Goal: Task Accomplishment & Management: Complete application form

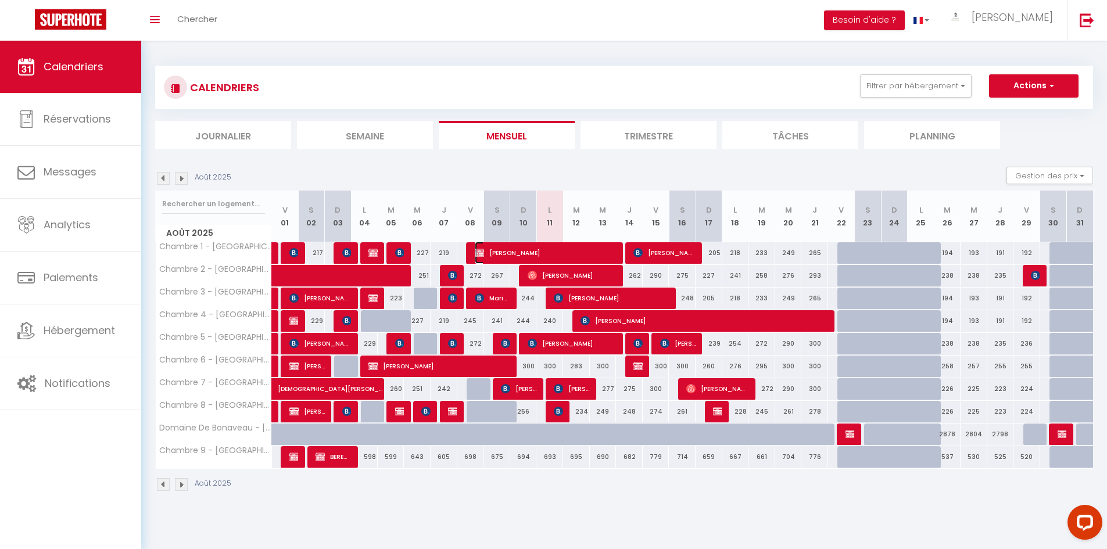
click at [579, 250] on span "[PERSON_NAME]" at bounding box center [546, 253] width 142 height 22
select select "OK"
select select "KO"
select select "0"
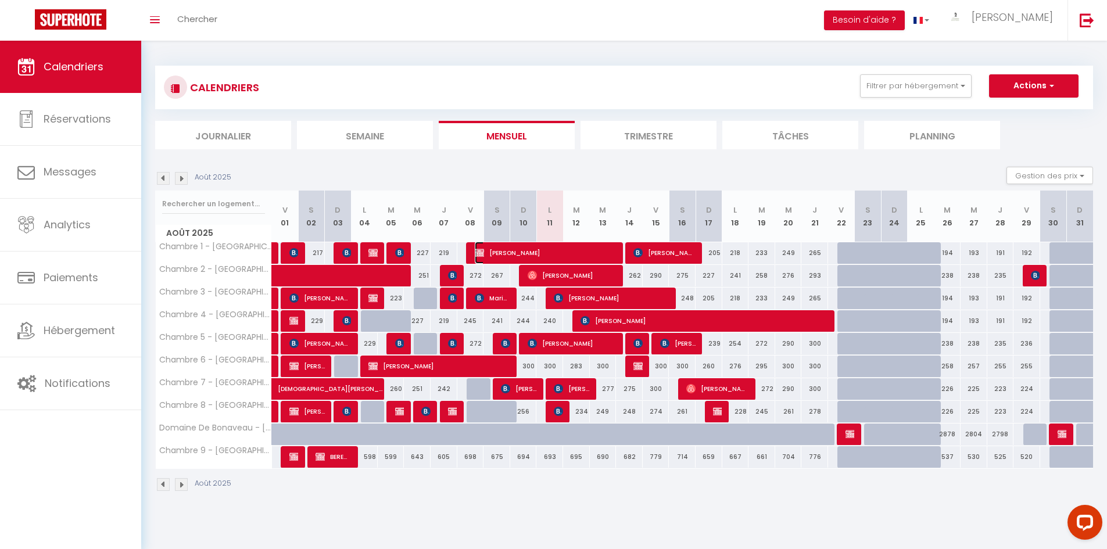
select select "1"
select select
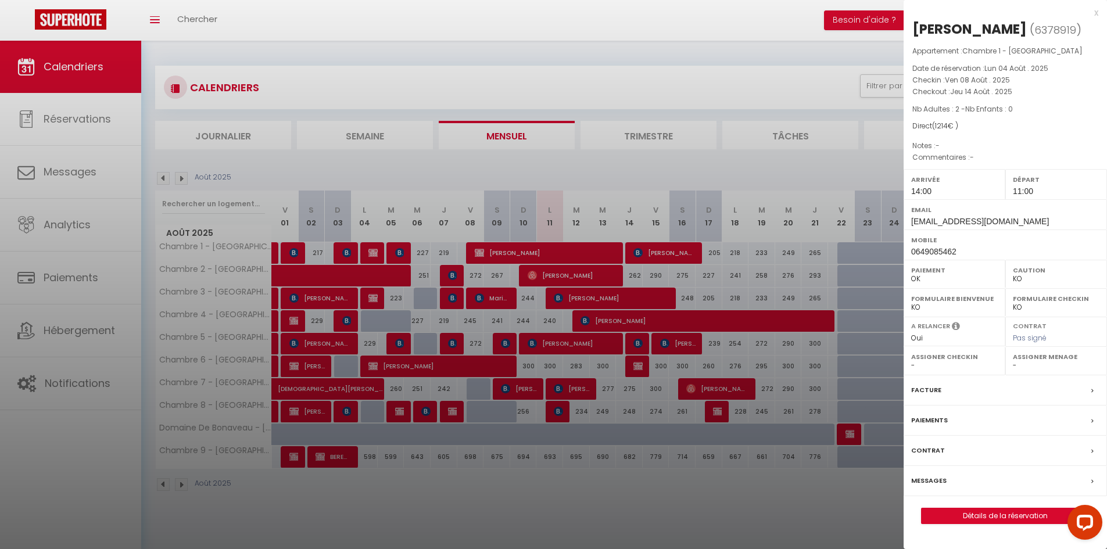
click at [942, 446] on div "Contrat" at bounding box center [1005, 451] width 203 height 30
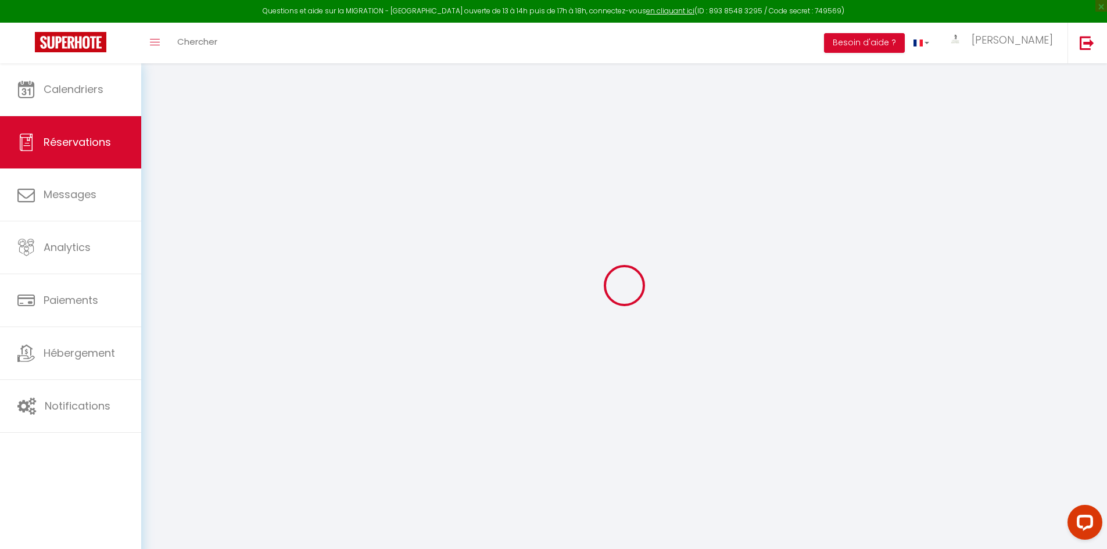
select select
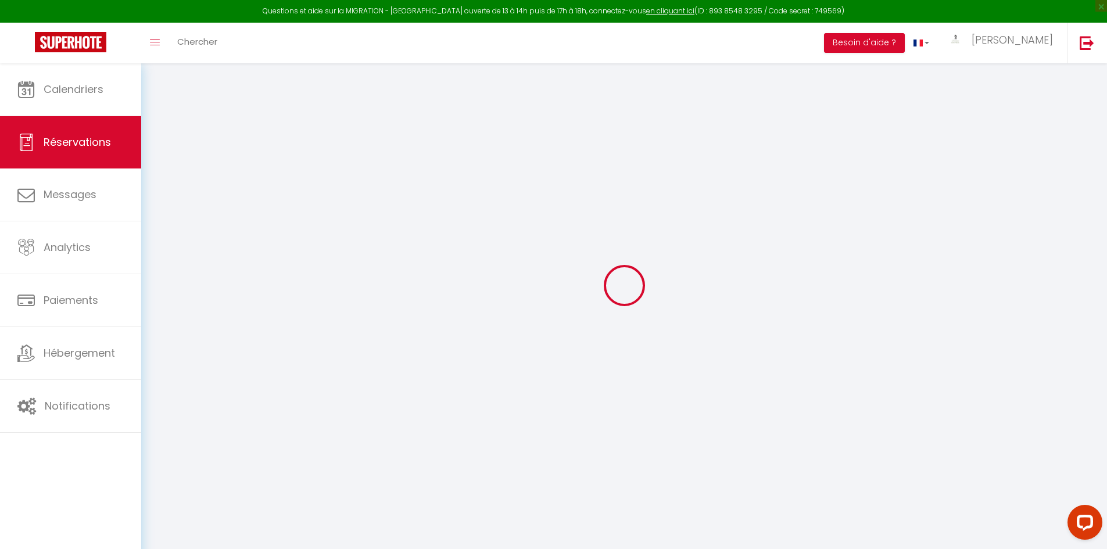
select select
checkbox input "false"
select select
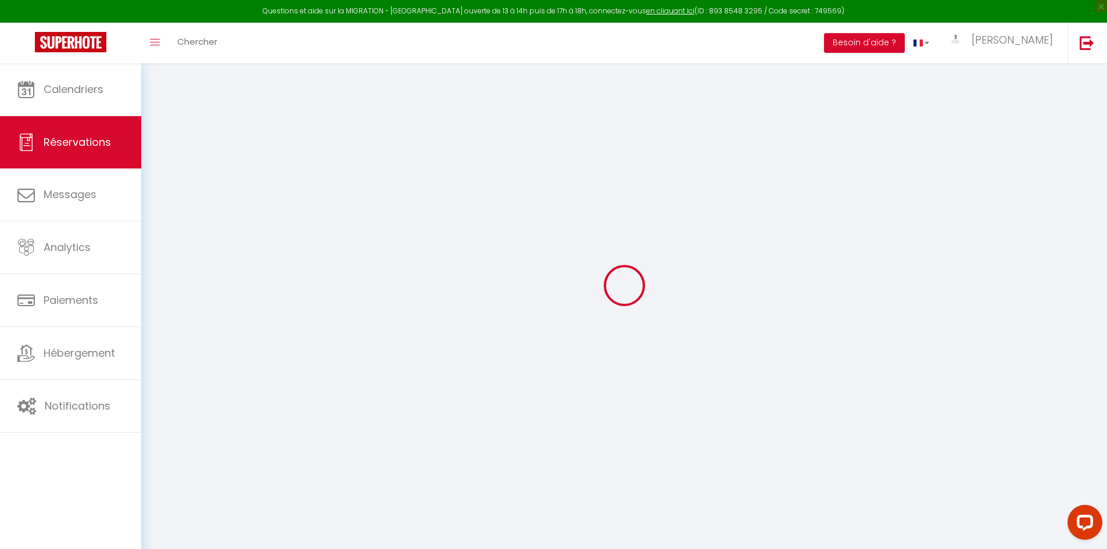
select select
select select "14:00"
select select "11:00"
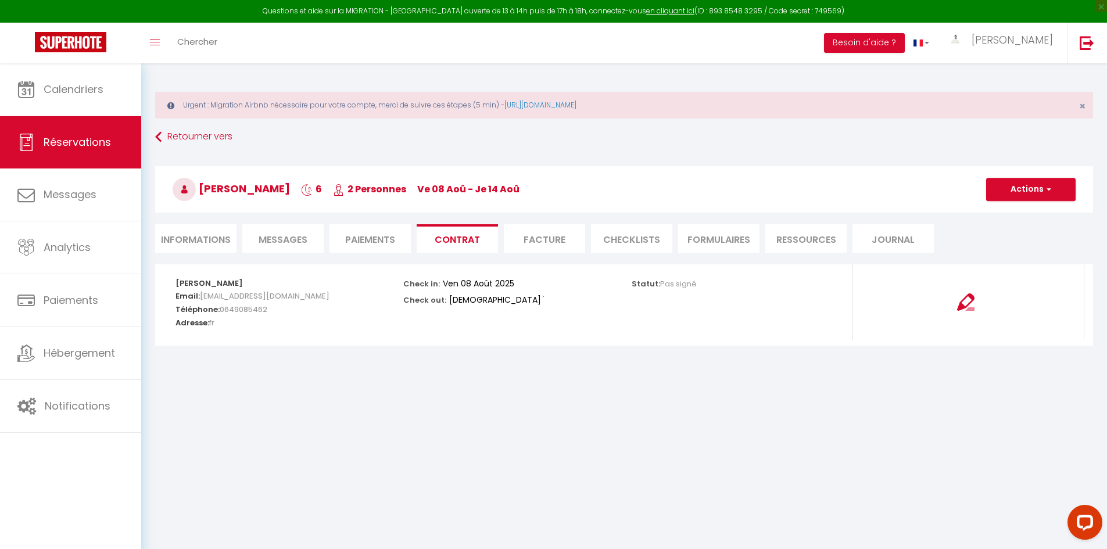
click at [188, 237] on li "Informations" at bounding box center [195, 238] width 81 height 28
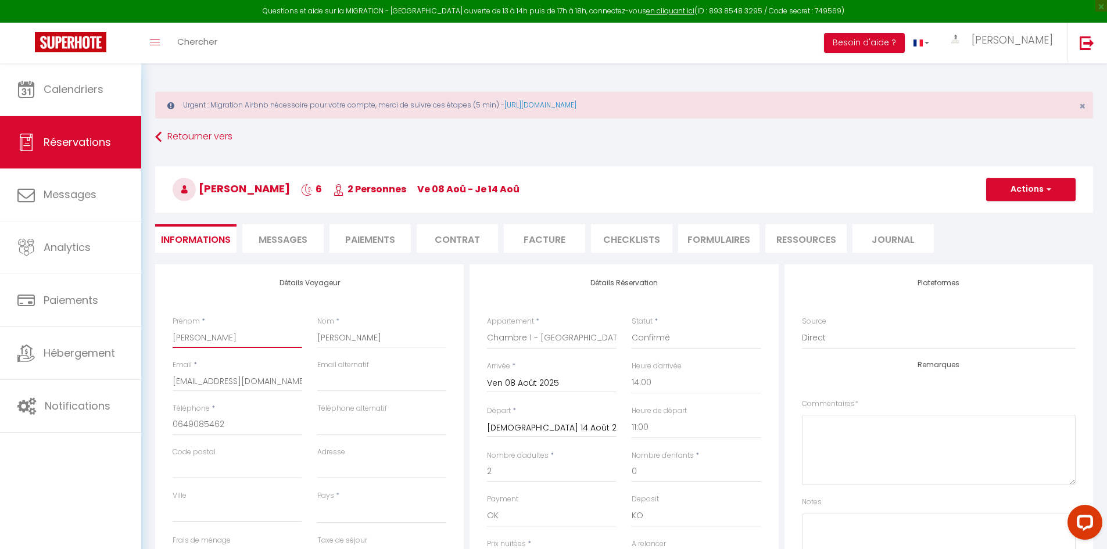
click at [262, 338] on input "[PERSON_NAME]" at bounding box center [238, 337] width 130 height 21
click at [260, 339] on input "[PERSON_NAME]" at bounding box center [238, 337] width 130 height 21
click at [341, 345] on input "[PERSON_NAME]" at bounding box center [382, 337] width 130 height 21
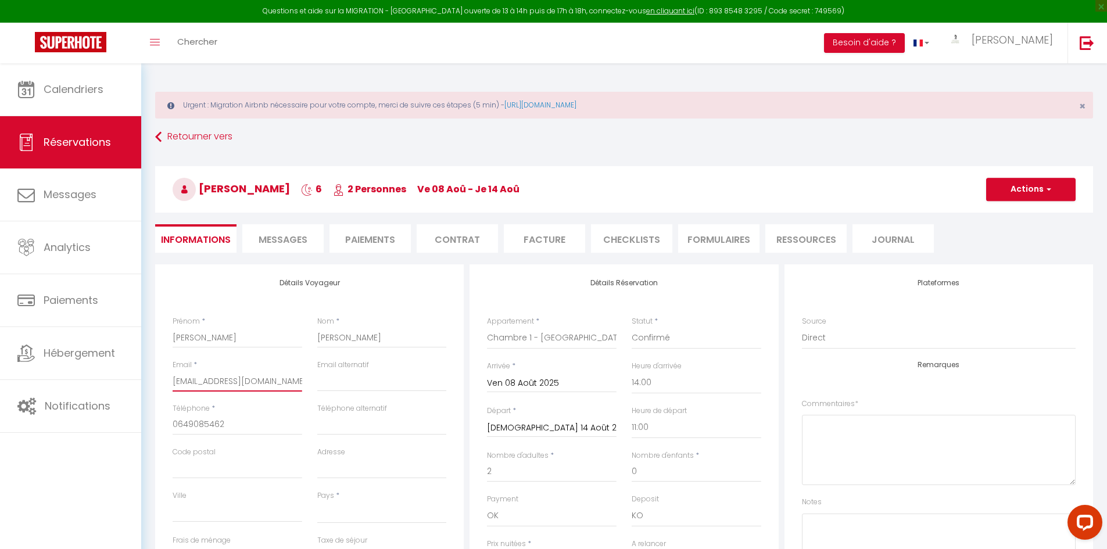
click at [246, 384] on input "[EMAIL_ADDRESS][DOMAIN_NAME]" at bounding box center [238, 381] width 130 height 21
click at [245, 384] on input "[EMAIL_ADDRESS][DOMAIN_NAME]" at bounding box center [238, 381] width 130 height 21
click at [173, 425] on input "0649085462" at bounding box center [238, 424] width 130 height 21
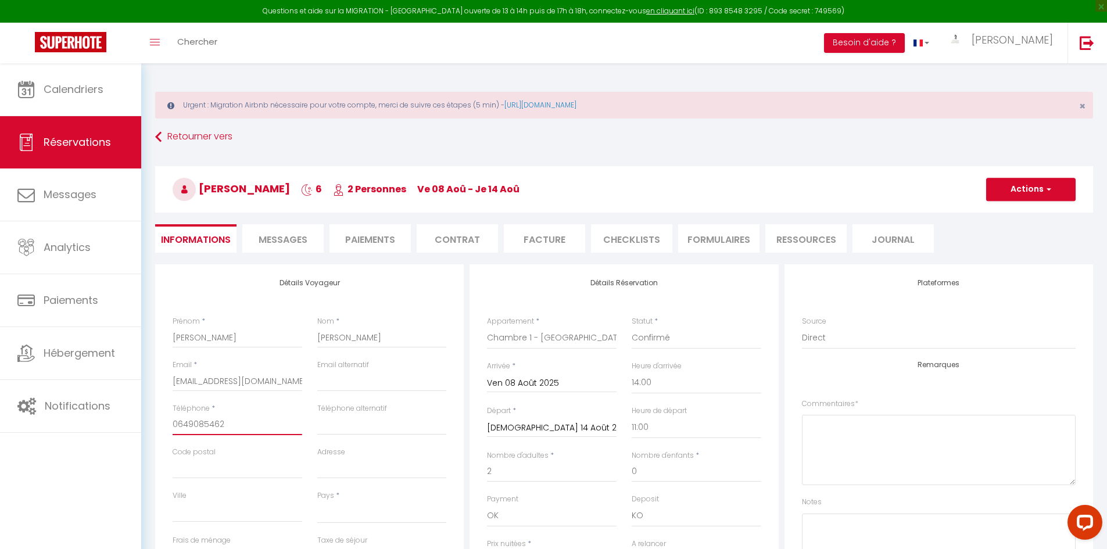
click at [173, 425] on input "0649085462" at bounding box center [238, 424] width 130 height 21
click at [324, 513] on select "[GEOGRAPHIC_DATA] [GEOGRAPHIC_DATA] [GEOGRAPHIC_DATA] [GEOGRAPHIC_DATA] [GEOGRA…" at bounding box center [382, 512] width 130 height 22
select select "FR"
checkbox input "false"
click at [325, 513] on select "[GEOGRAPHIC_DATA] [GEOGRAPHIC_DATA] [GEOGRAPHIC_DATA] [GEOGRAPHIC_DATA] [GEOGRA…" at bounding box center [382, 512] width 130 height 22
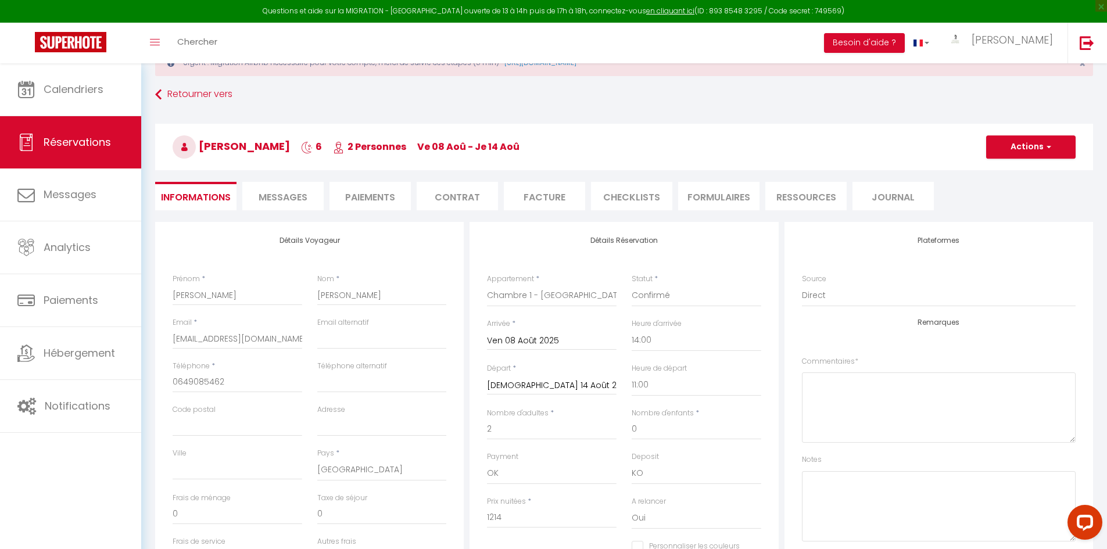
scroll to position [116, 0]
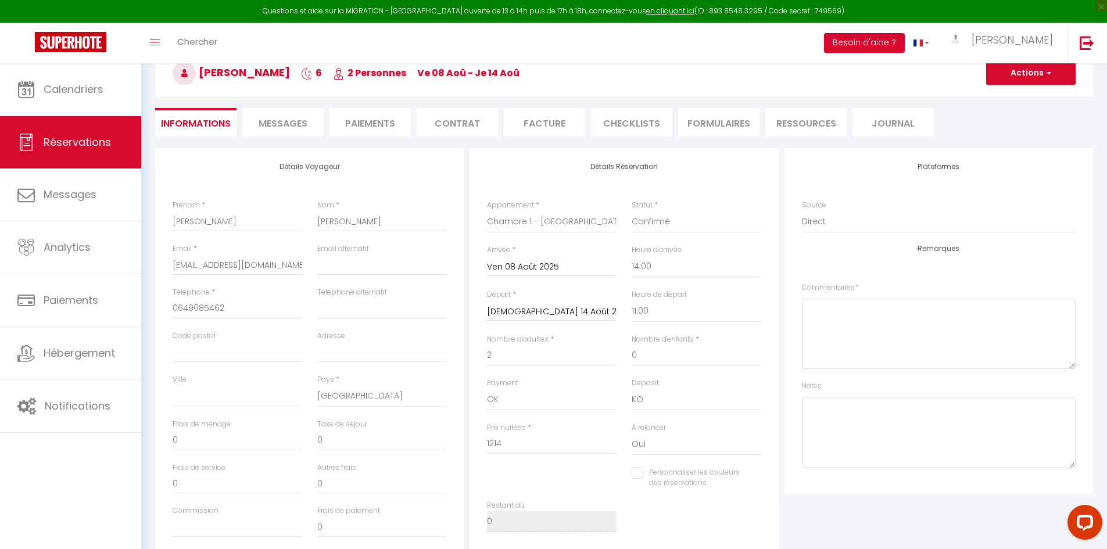
click at [1050, 85] on h3 "[PERSON_NAME] 6 2 Personnes ve 08 Aoû - je 14 [PERSON_NAME]" at bounding box center [624, 73] width 938 height 46
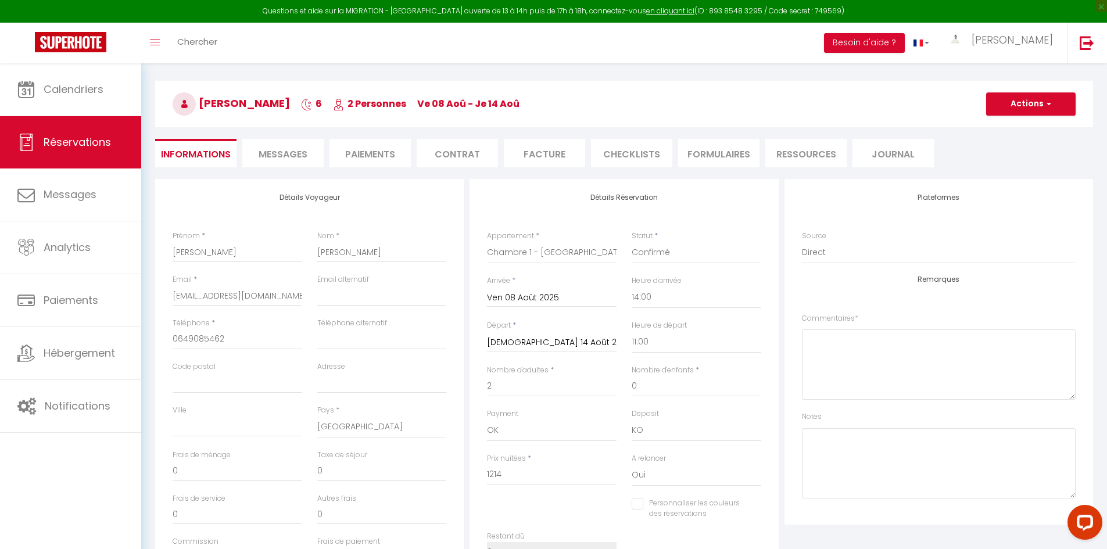
scroll to position [0, 0]
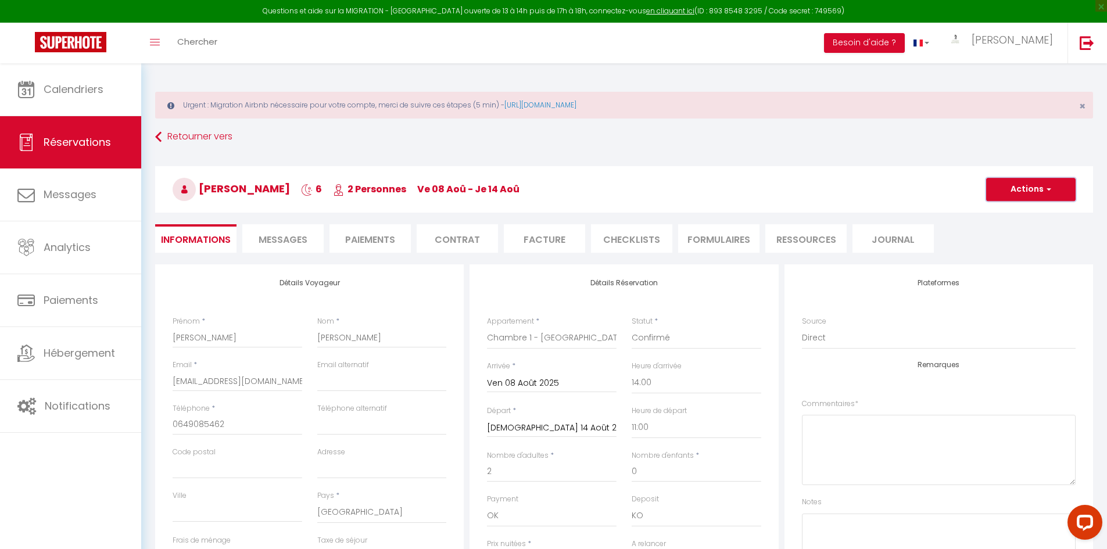
click at [1052, 192] on button "Actions" at bounding box center [1030, 189] width 89 height 23
click at [288, 235] on span "Messages" at bounding box center [283, 239] width 49 height 13
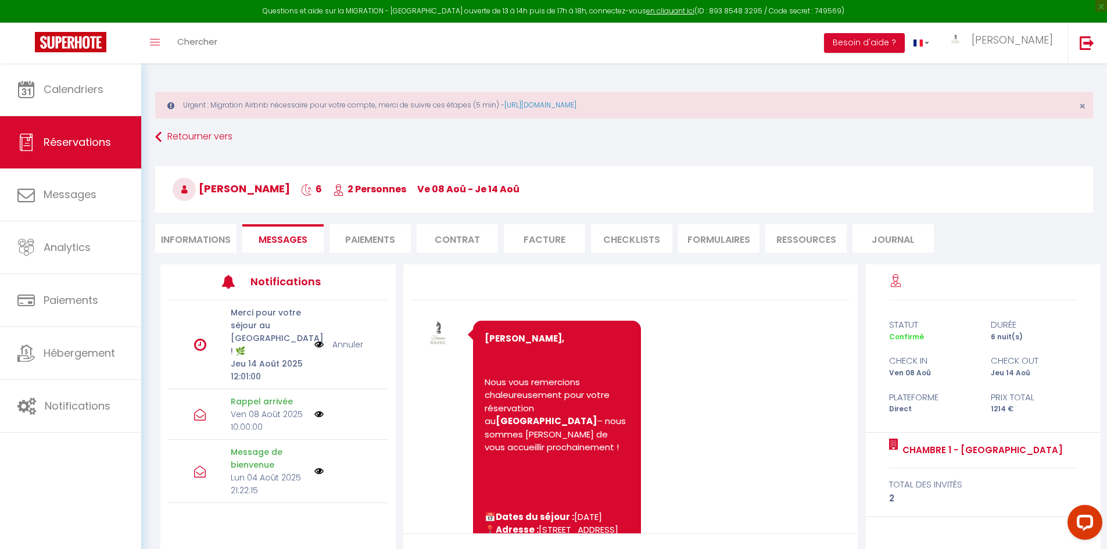
click at [458, 238] on li "Contrat" at bounding box center [457, 238] width 81 height 28
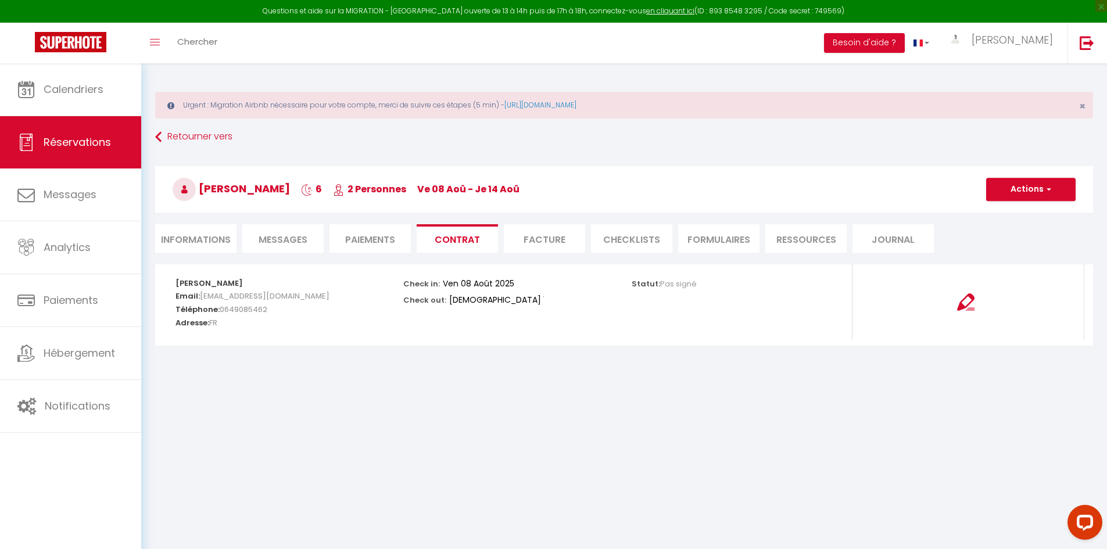
click at [552, 239] on li "Facture" at bounding box center [544, 238] width 81 height 28
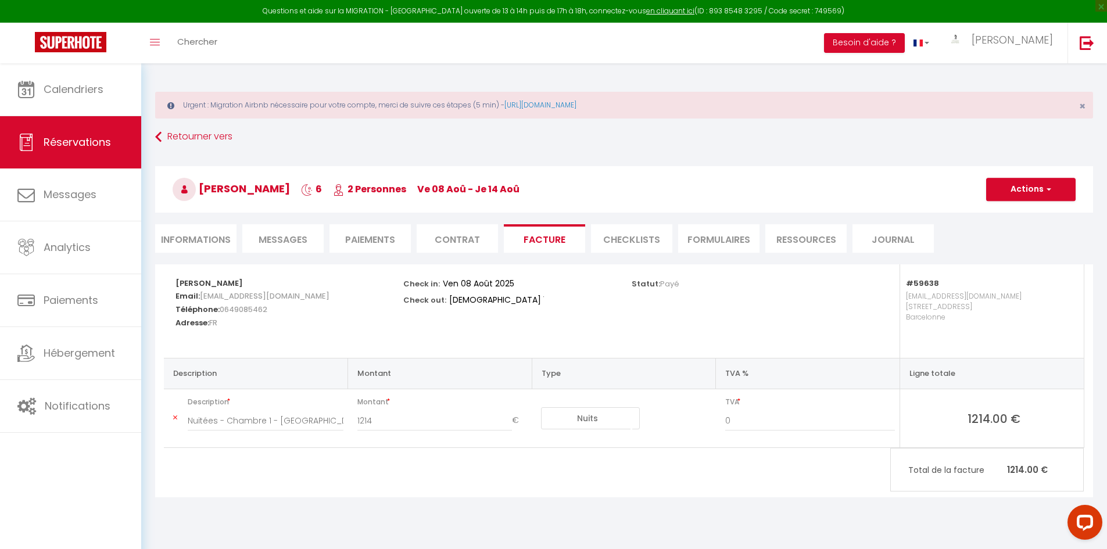
drag, startPoint x: 204, startPoint y: 241, endPoint x: 280, endPoint y: 230, distance: 76.3
click at [208, 239] on li "Informations" at bounding box center [195, 238] width 81 height 28
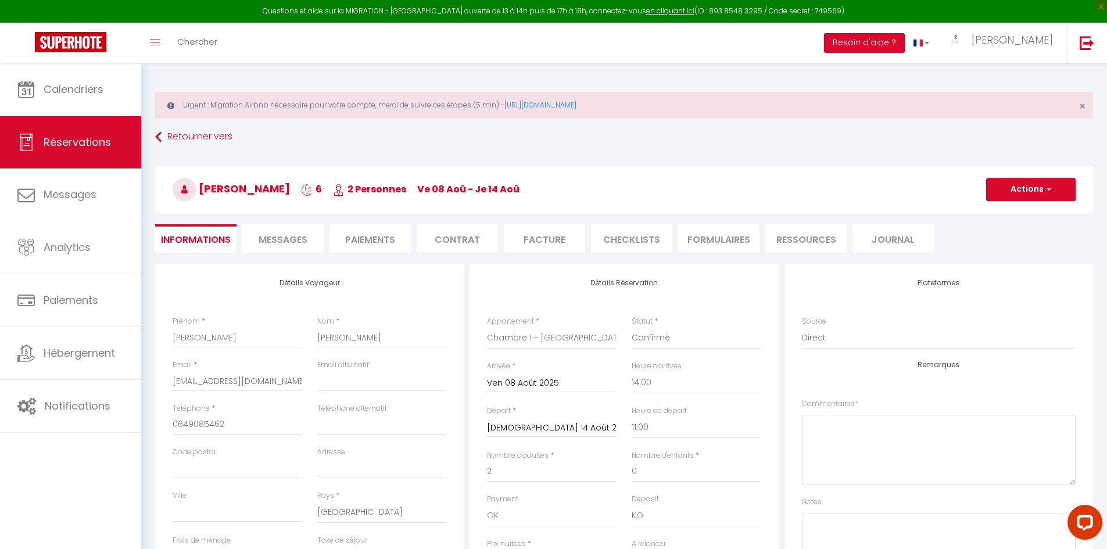
click at [562, 428] on input "[DEMOGRAPHIC_DATA] 14 Août 2025" at bounding box center [552, 428] width 130 height 15
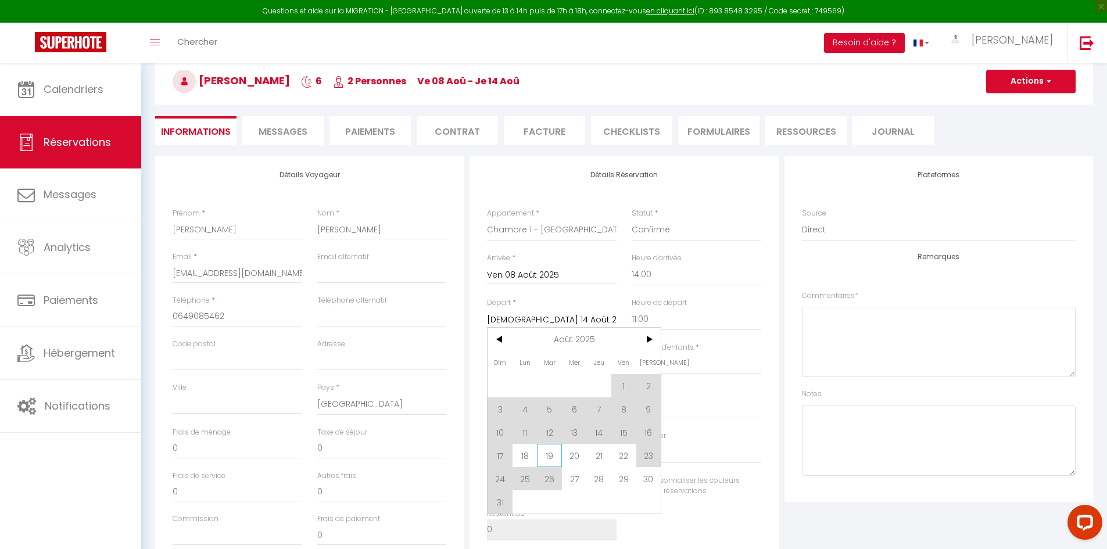
scroll to position [116, 0]
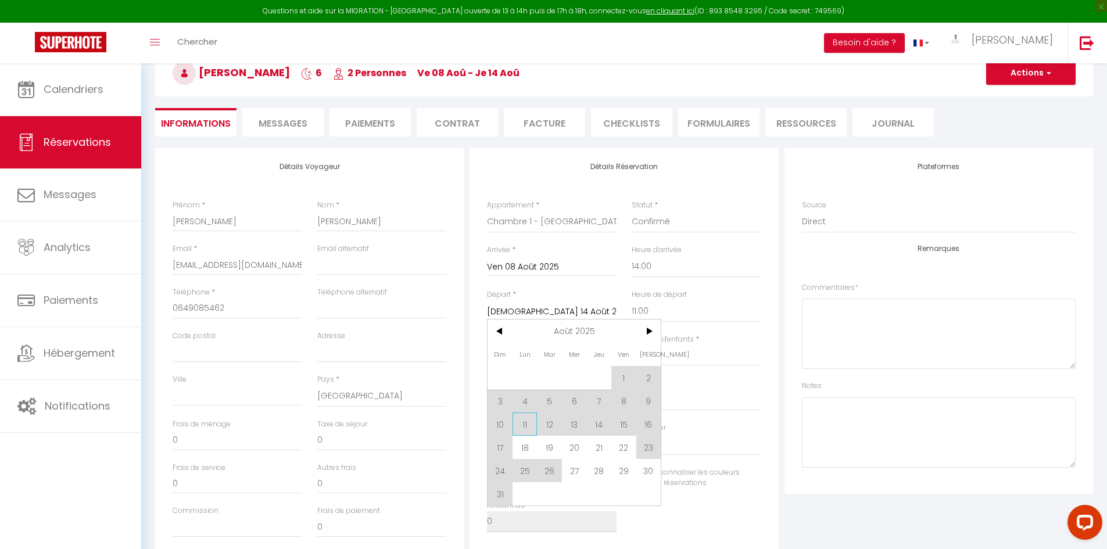
click at [525, 424] on span "11" at bounding box center [525, 424] width 25 height 23
type input "Lun 11 Août 2025"
checkbox input "false"
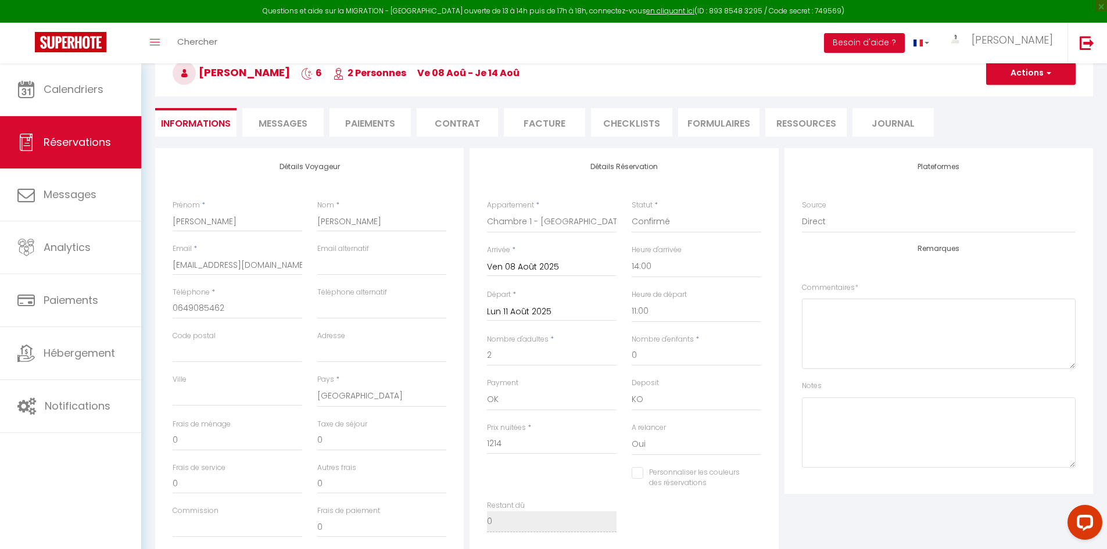
type input "730"
checkbox input "false"
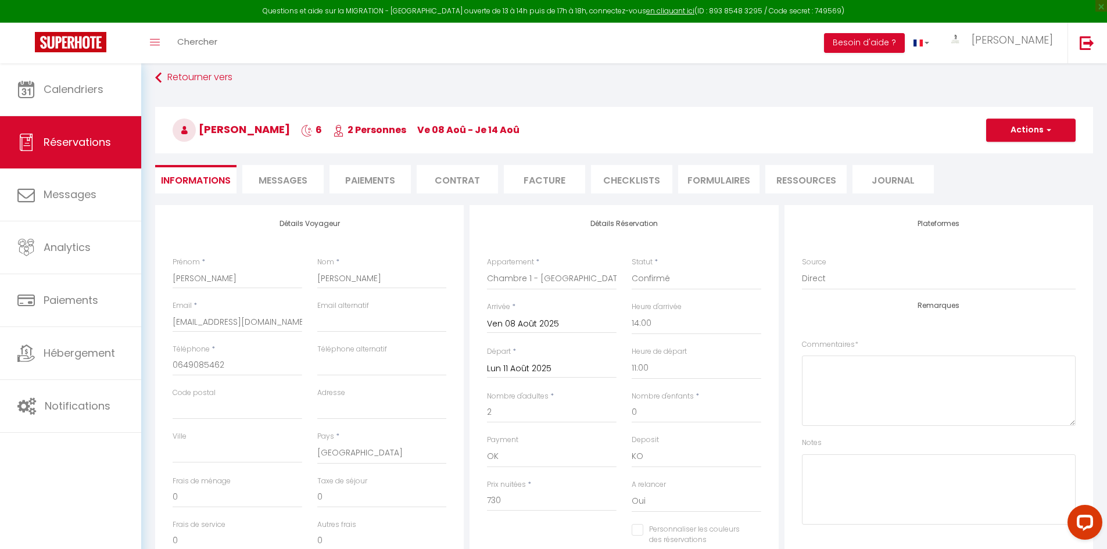
scroll to position [58, 0]
click at [1024, 127] on button "Actions" at bounding box center [1030, 131] width 89 height 23
click at [1006, 155] on link "Enregistrer" at bounding box center [1019, 156] width 92 height 15
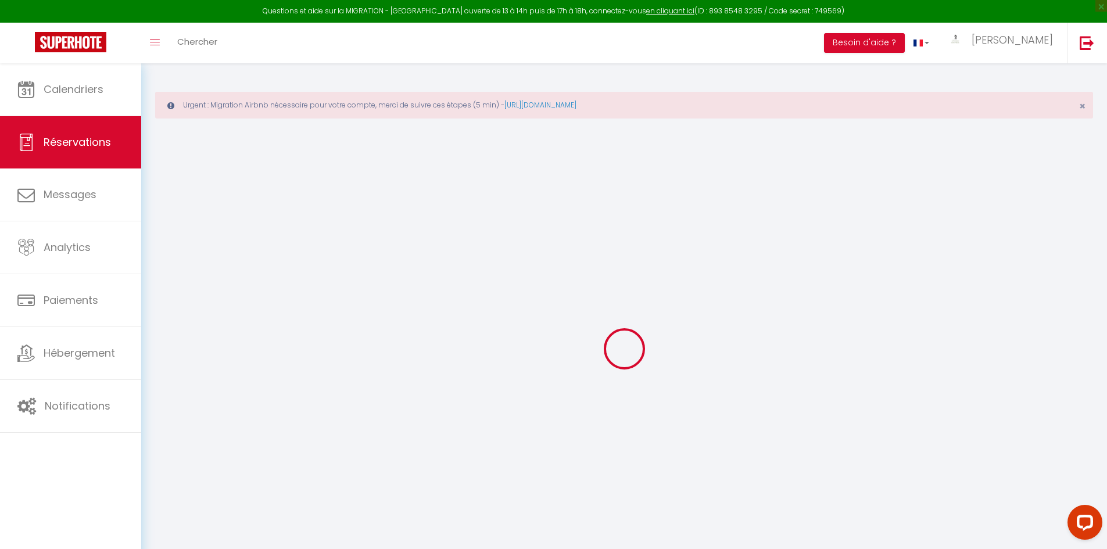
select select "not_cancelled"
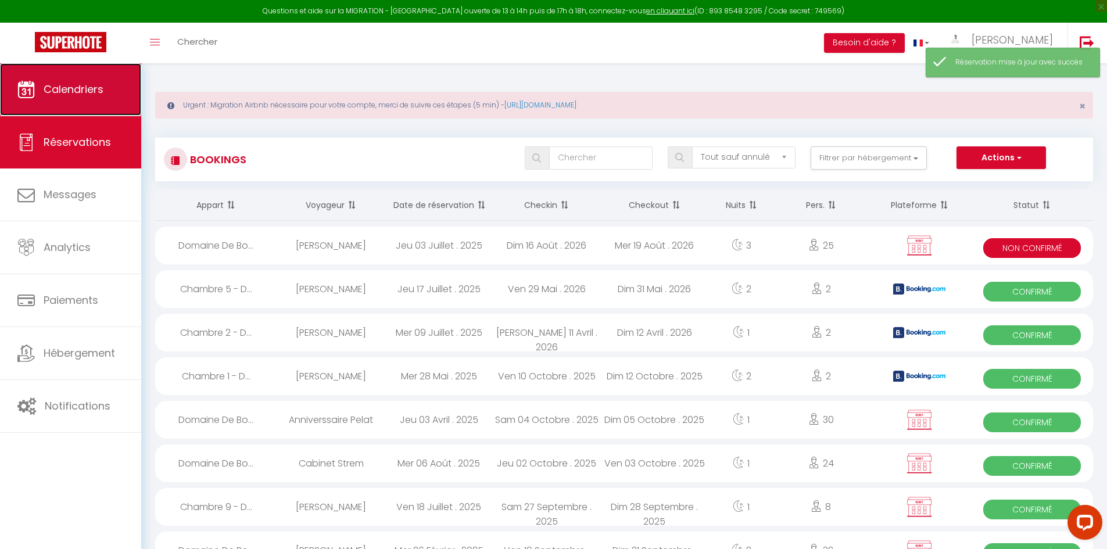
click at [91, 102] on link "Calendriers" at bounding box center [70, 89] width 141 height 52
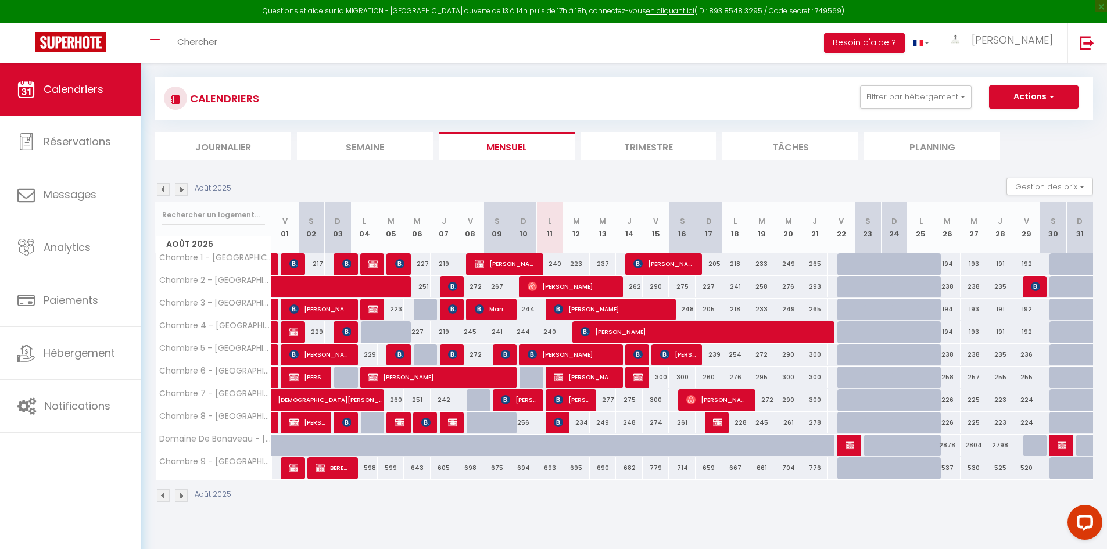
scroll to position [63, 0]
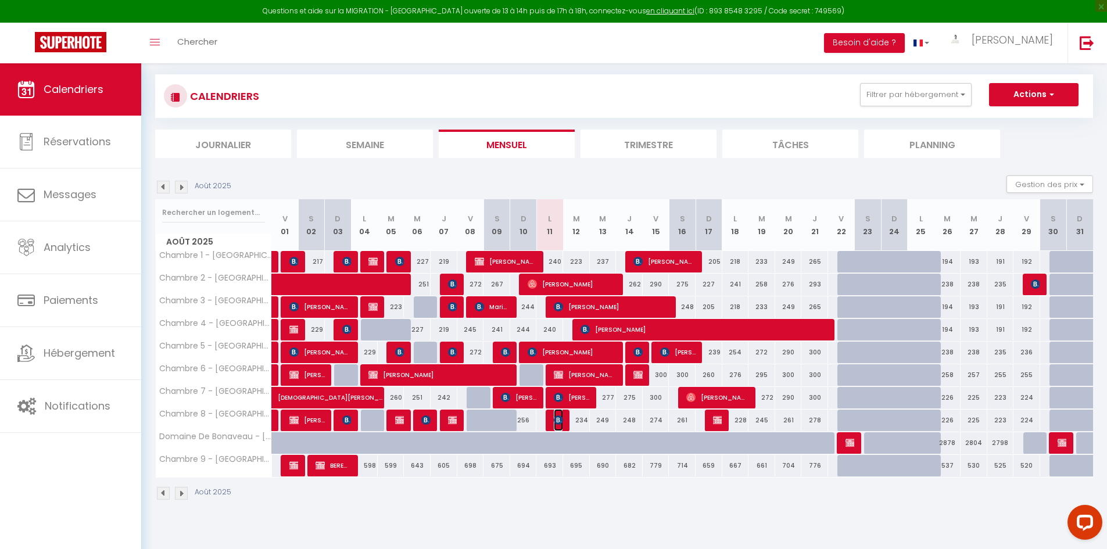
click at [557, 421] on img at bounding box center [558, 419] width 9 height 9
select select "OK"
select select "KO"
select select "0"
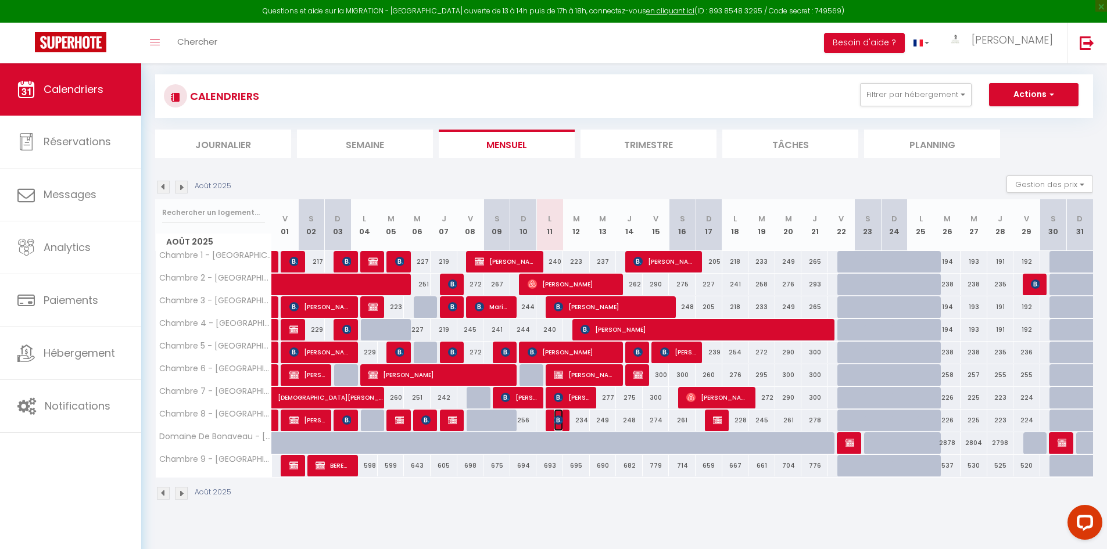
select select "1"
select select
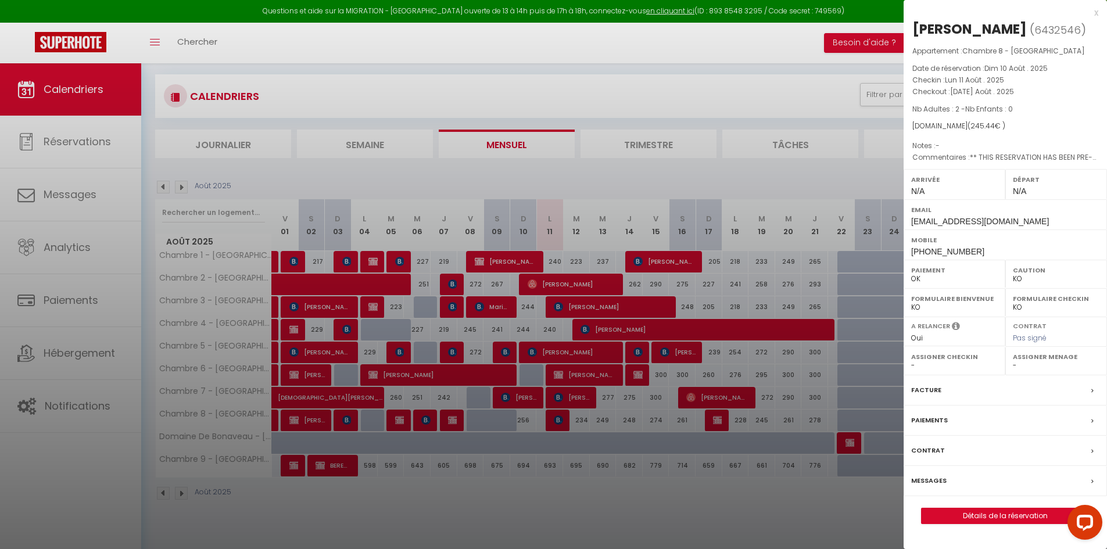
click at [17, 474] on div at bounding box center [553, 274] width 1107 height 549
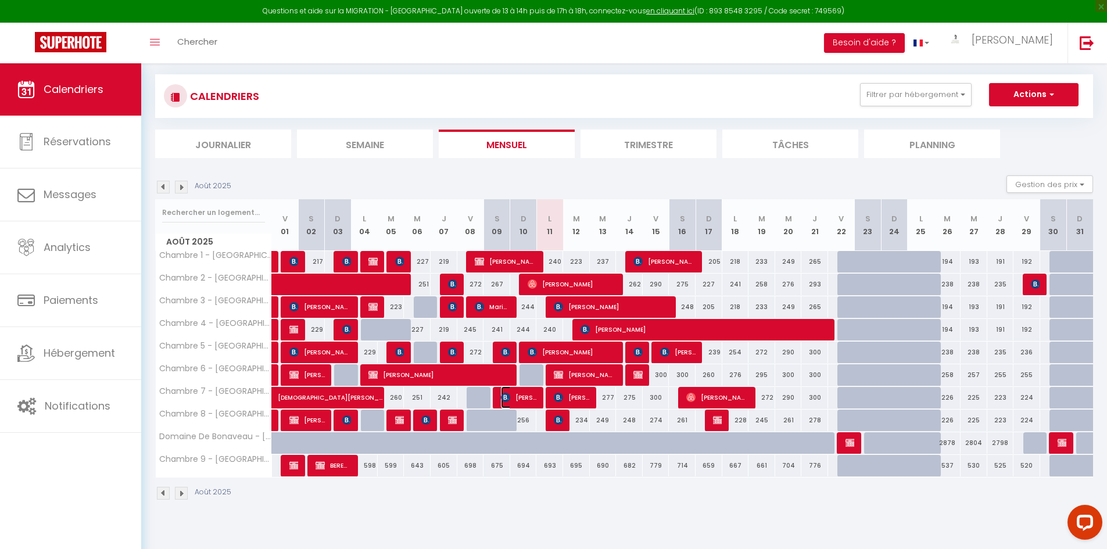
click at [532, 399] on span "[PERSON_NAME]" at bounding box center [518, 397] width 35 height 22
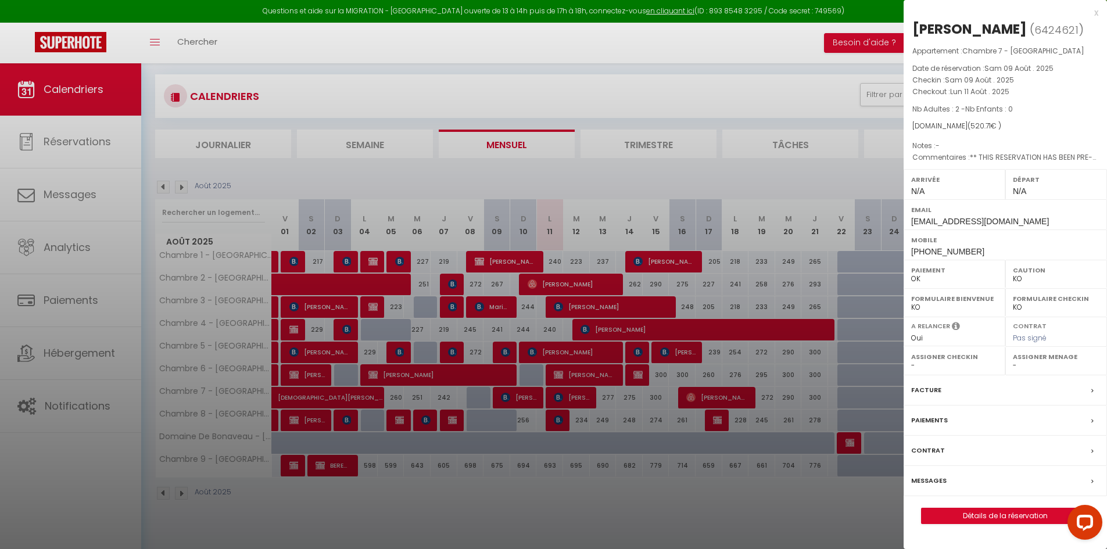
click at [28, 476] on div at bounding box center [553, 274] width 1107 height 549
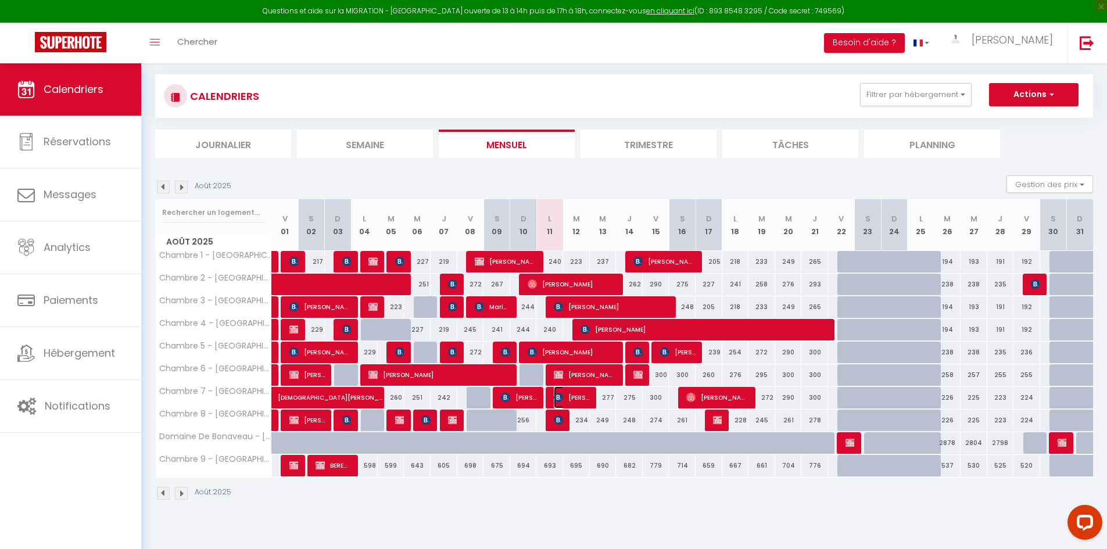
click at [579, 398] on span "[PERSON_NAME]" at bounding box center [571, 397] width 35 height 22
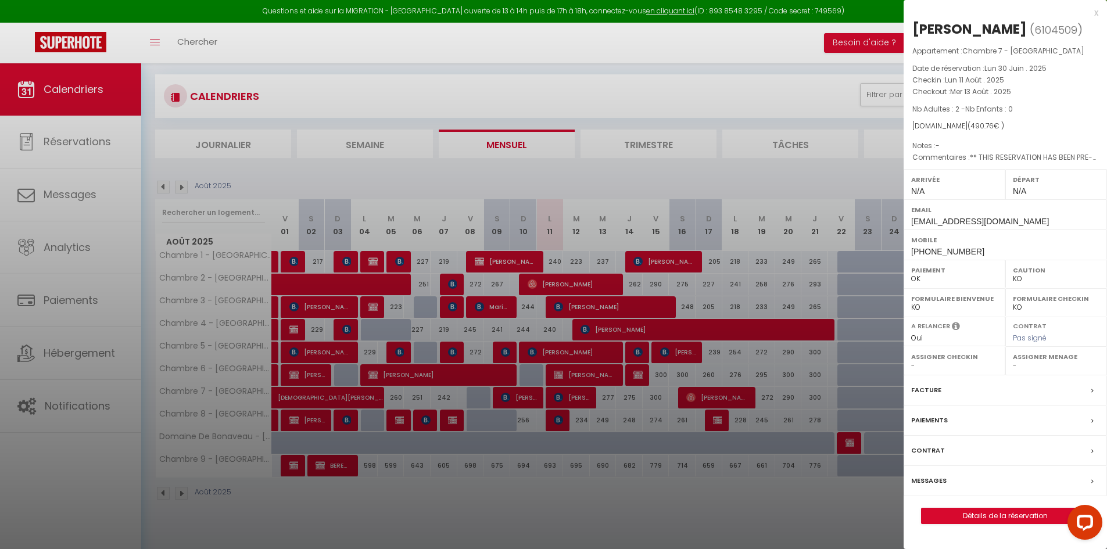
click at [74, 482] on div at bounding box center [553, 274] width 1107 height 549
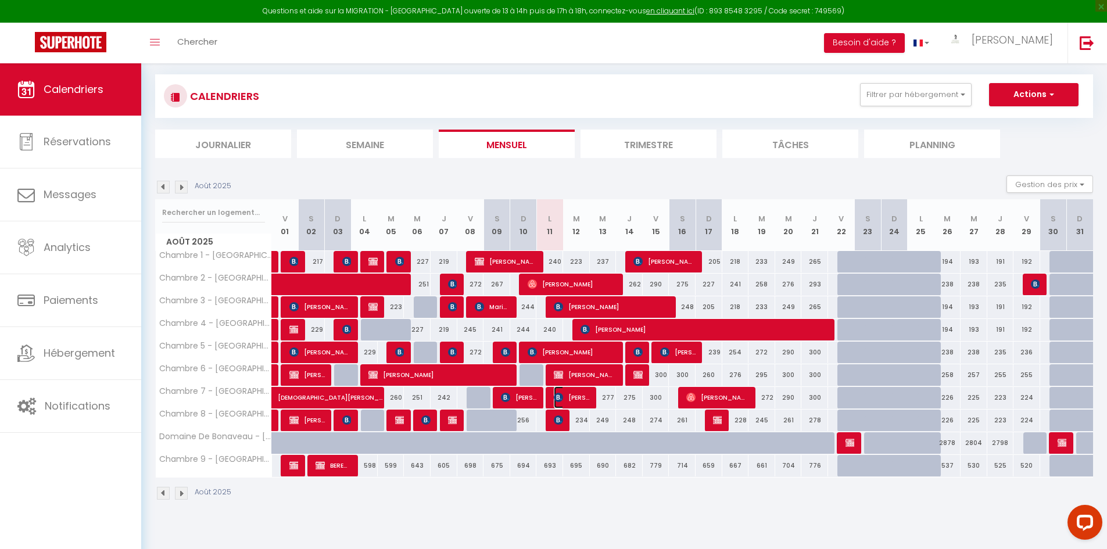
click at [585, 397] on span "[PERSON_NAME]" at bounding box center [571, 397] width 35 height 22
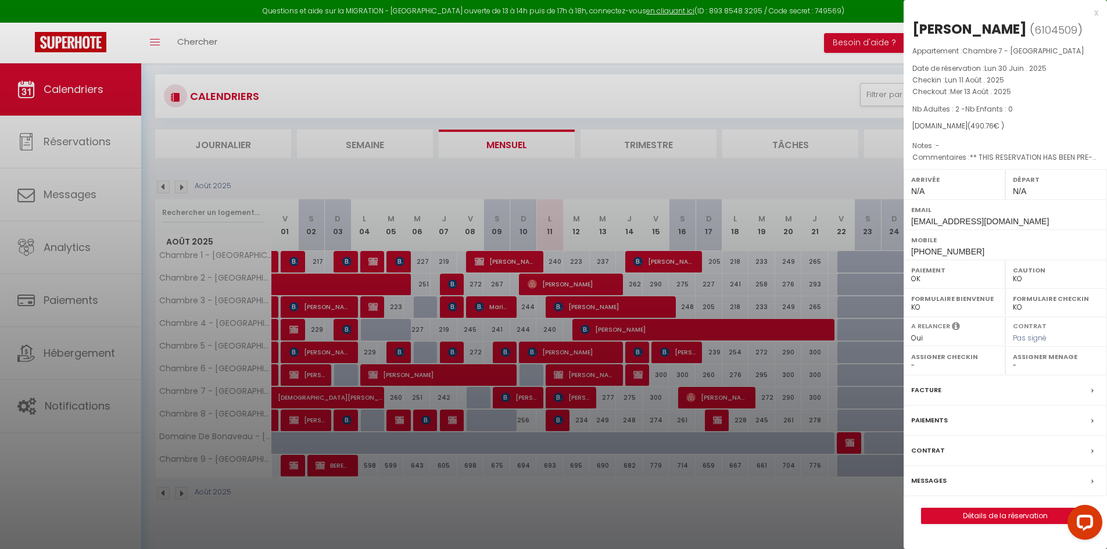
click at [106, 457] on div at bounding box center [553, 274] width 1107 height 549
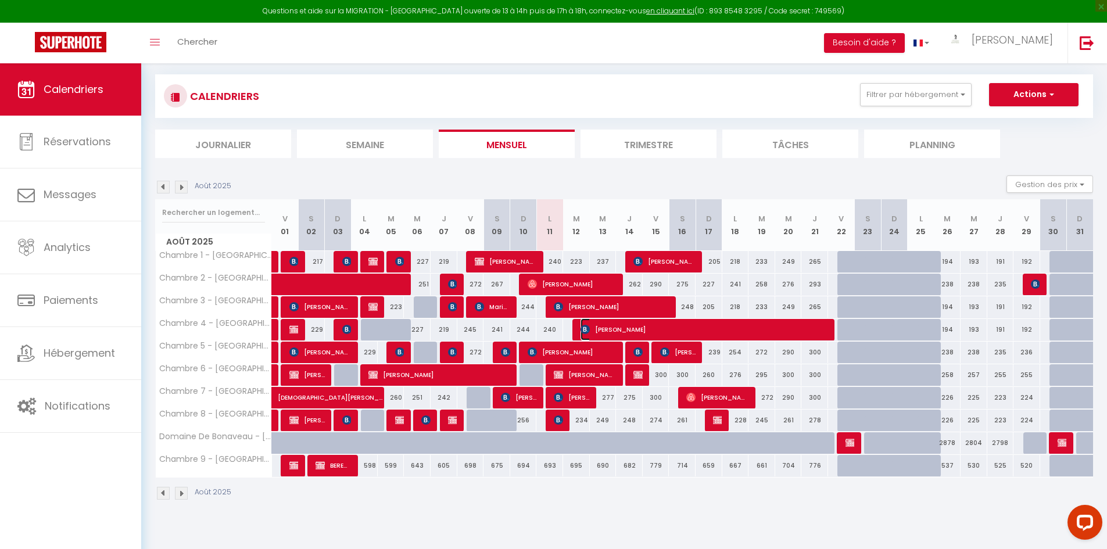
click at [632, 328] on span "[PERSON_NAME]" at bounding box center [705, 329] width 249 height 22
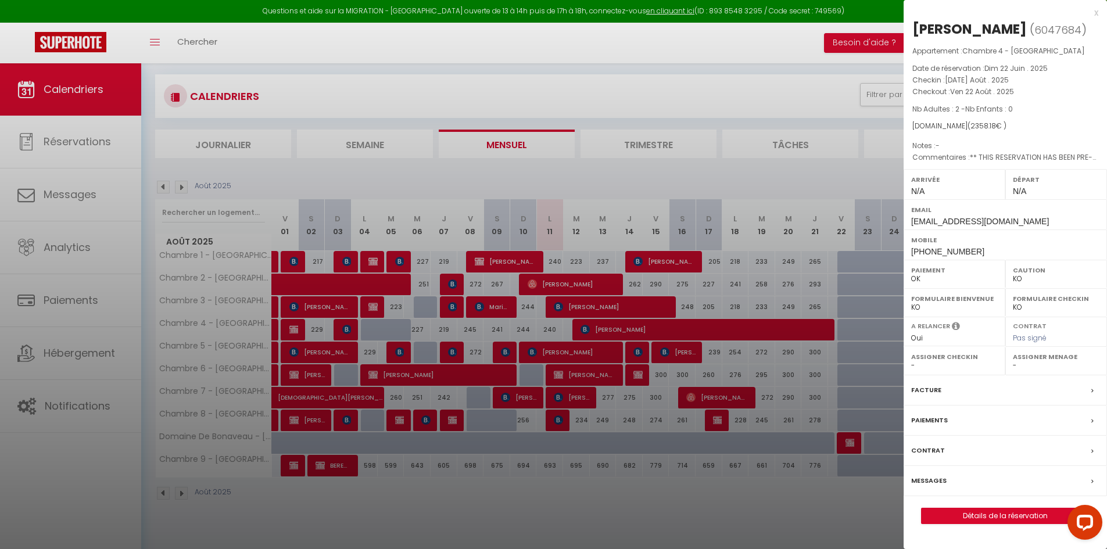
click at [76, 501] on div at bounding box center [553, 274] width 1107 height 549
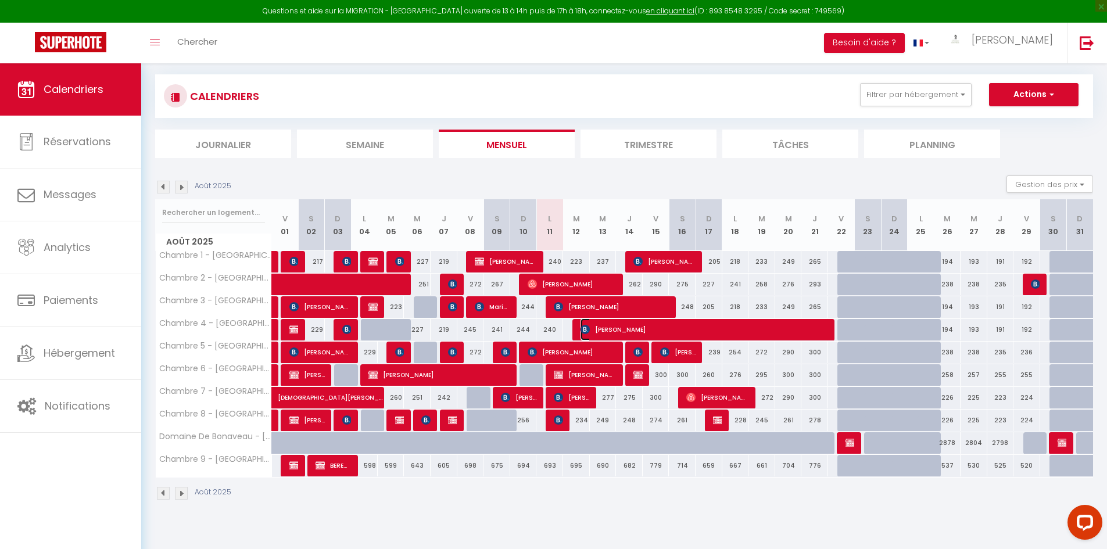
click at [755, 327] on span "[PERSON_NAME]" at bounding box center [705, 329] width 249 height 22
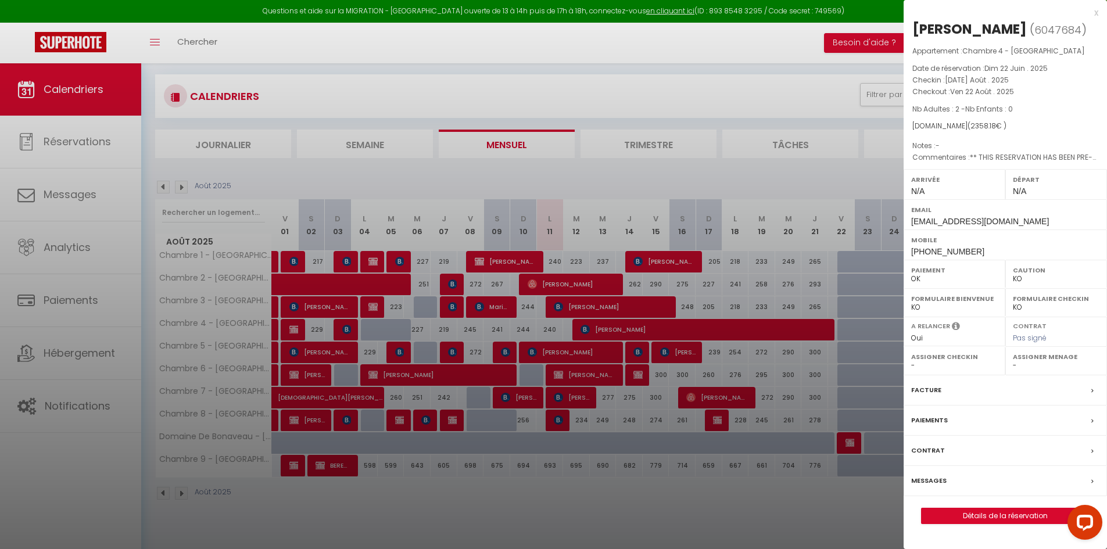
click at [32, 474] on div at bounding box center [553, 274] width 1107 height 549
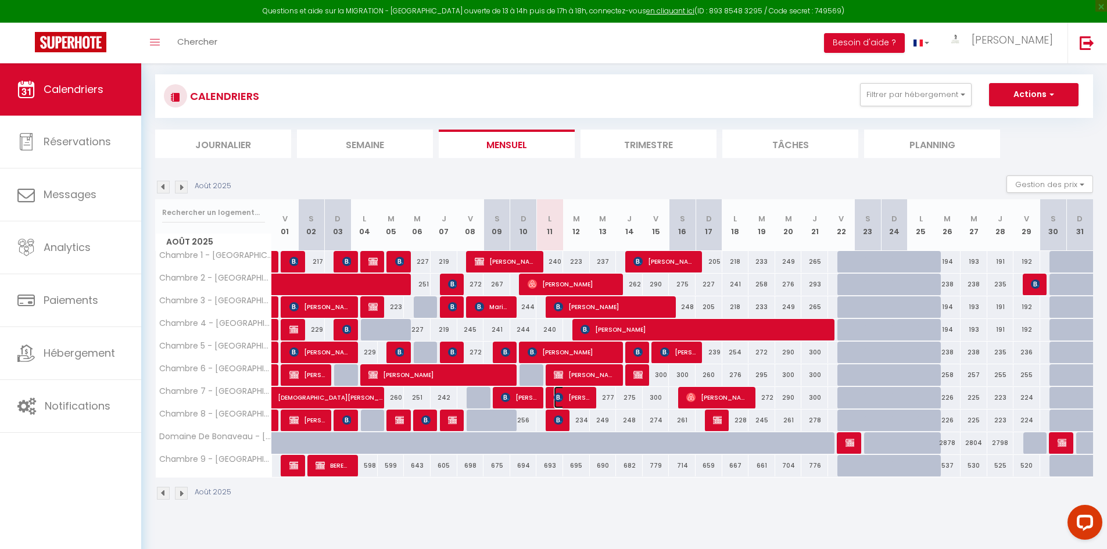
click at [580, 395] on span "[PERSON_NAME]" at bounding box center [571, 397] width 35 height 22
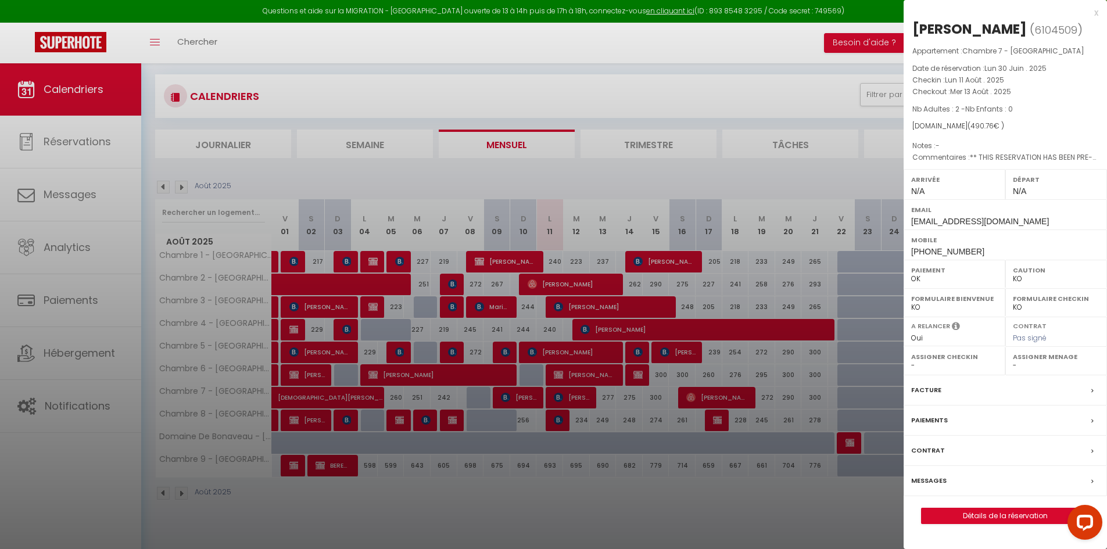
click at [41, 469] on div at bounding box center [553, 274] width 1107 height 549
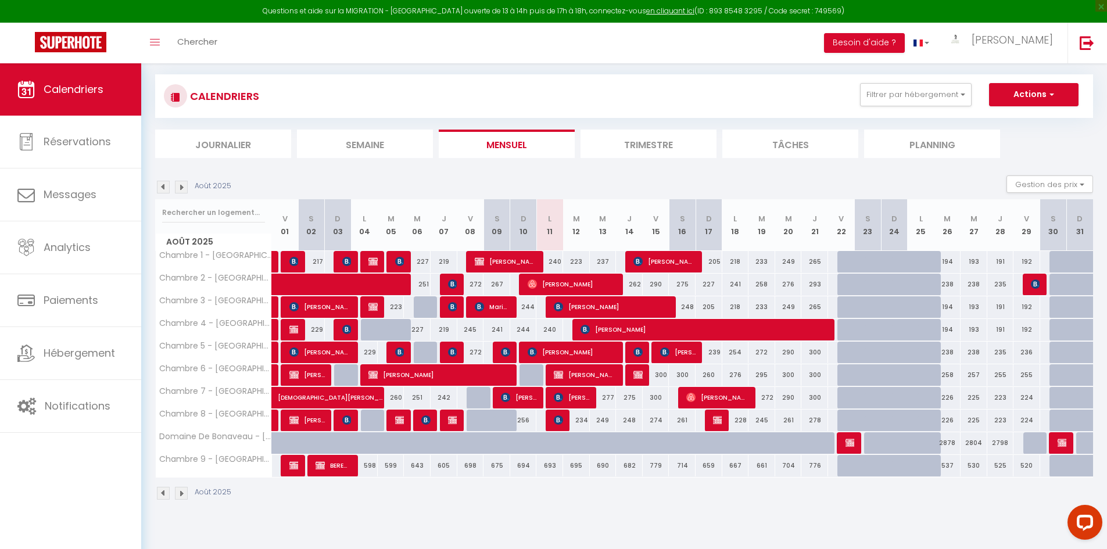
click at [160, 191] on img at bounding box center [163, 187] width 13 height 13
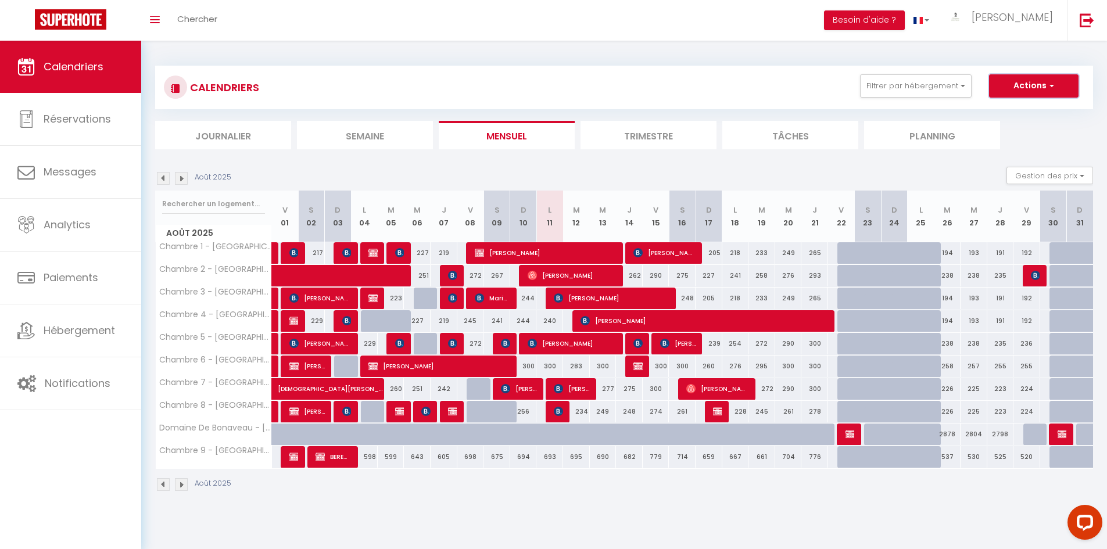
click at [1044, 87] on button "Actions" at bounding box center [1033, 85] width 89 height 23
click at [1024, 117] on link "Nouvelle réservation" at bounding box center [1021, 112] width 101 height 17
select select
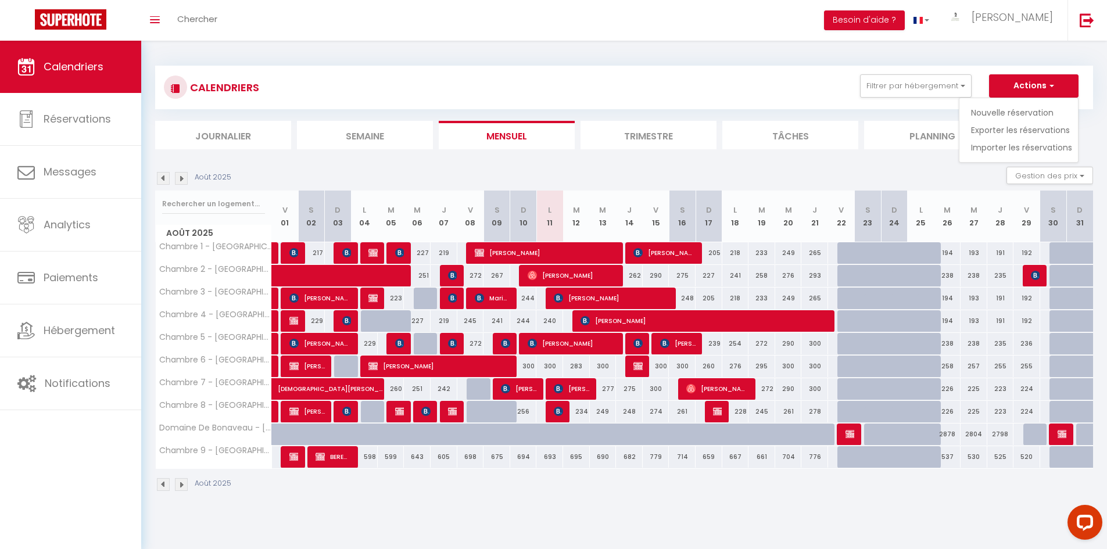
select select
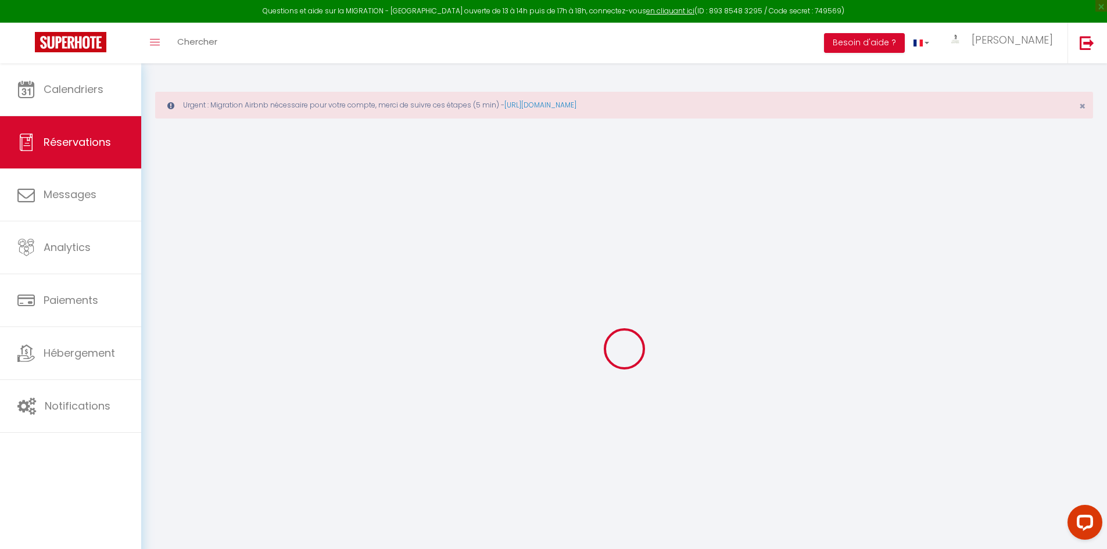
select select
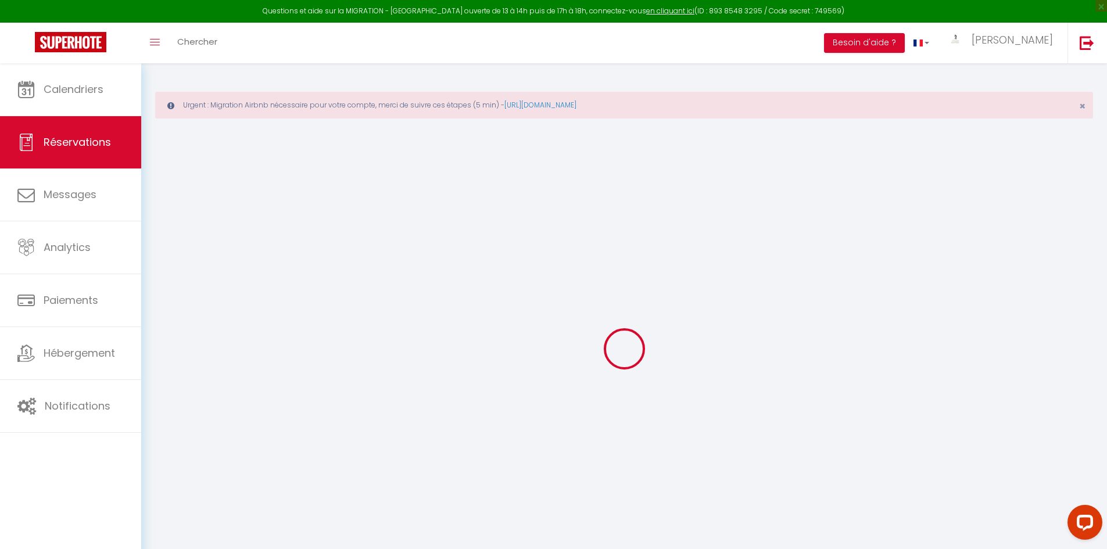
select select
checkbox input "false"
select select
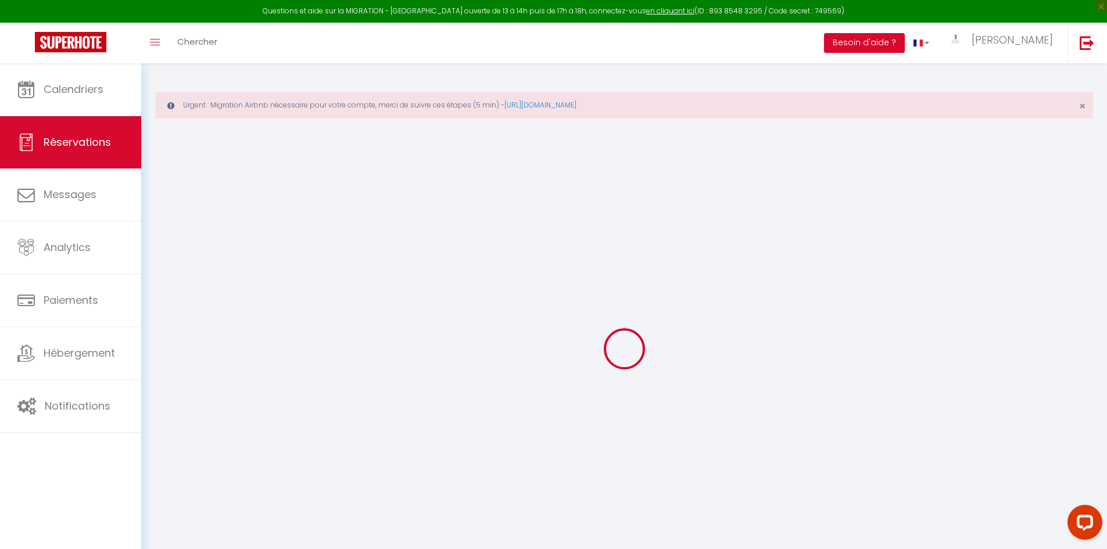
select select
checkbox input "false"
select select
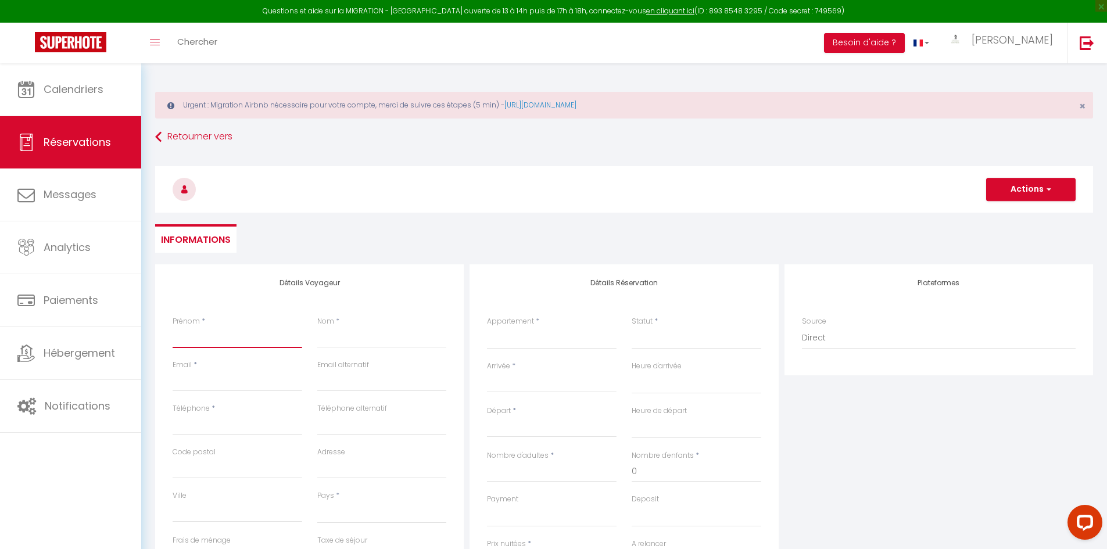
click at [220, 335] on input "Prénom" at bounding box center [238, 337] width 130 height 21
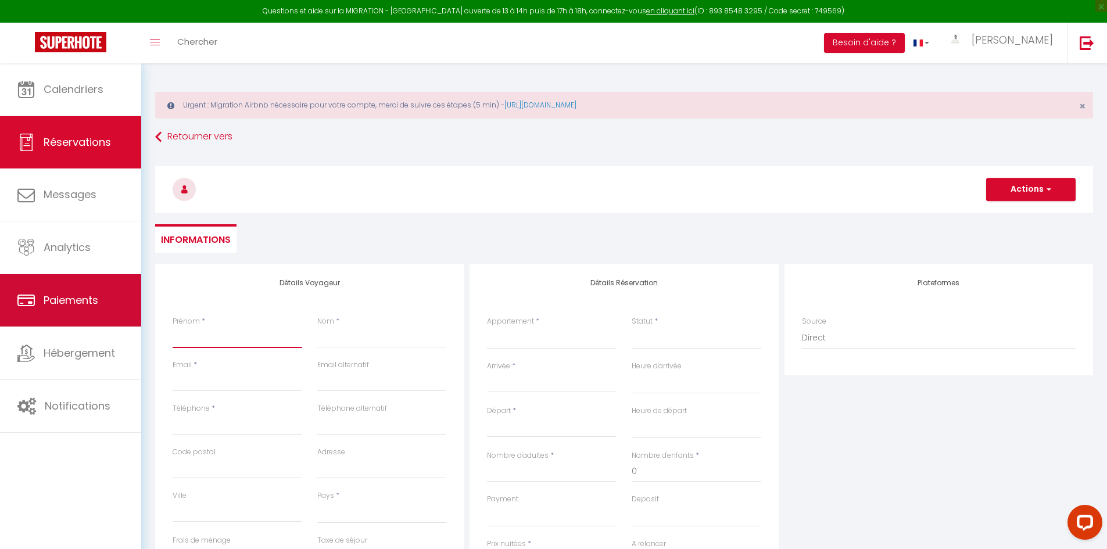
paste input "[PERSON_NAME]"
type input "[PERSON_NAME]"
select select
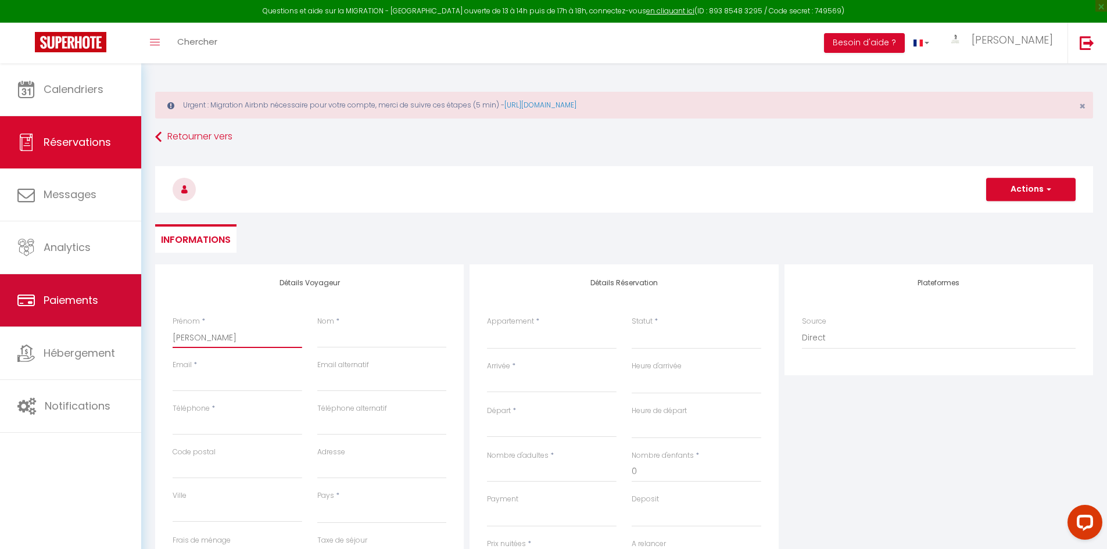
select select
checkbox input "false"
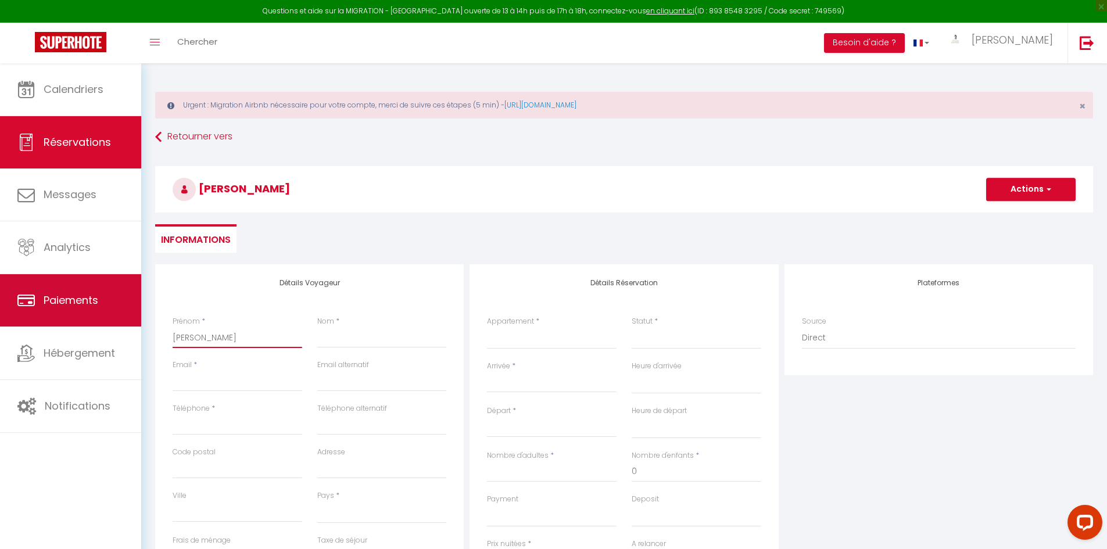
type input "[PERSON_NAME]"
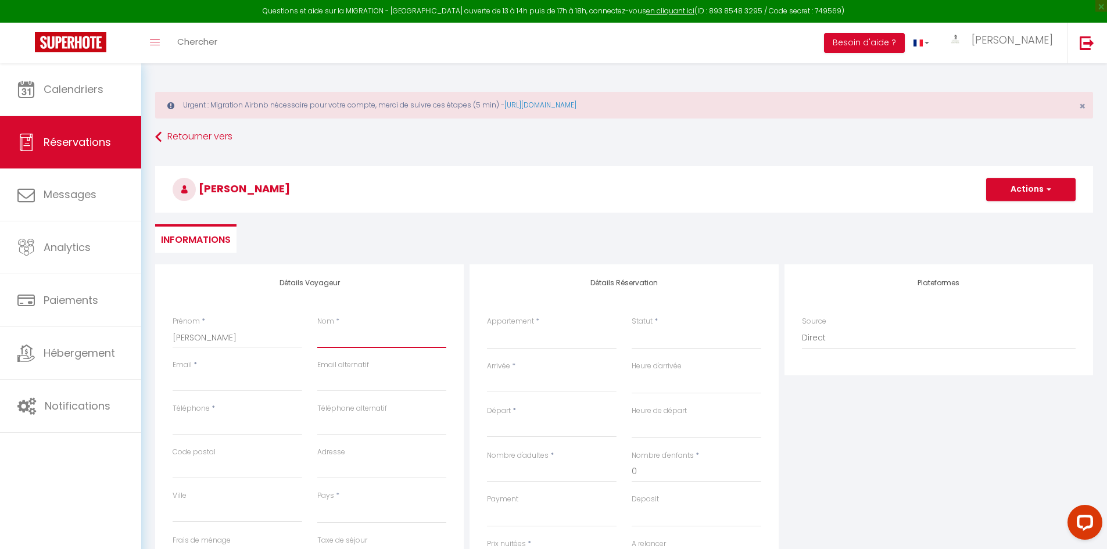
click at [341, 332] on input "Nom" at bounding box center [382, 337] width 130 height 21
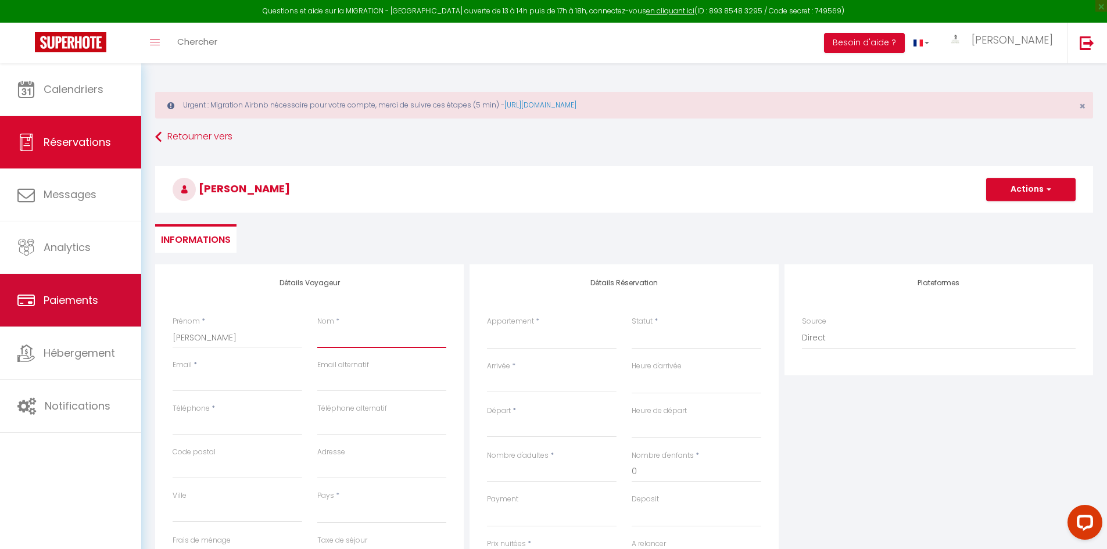
paste input "[PERSON_NAME]"
type input "[PERSON_NAME]"
select select
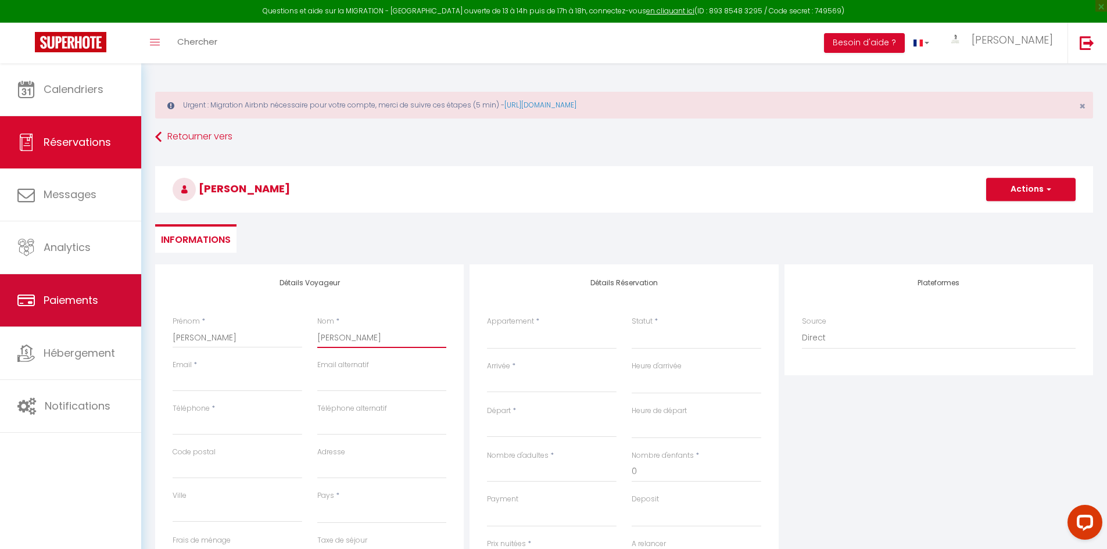
select select
checkbox input "false"
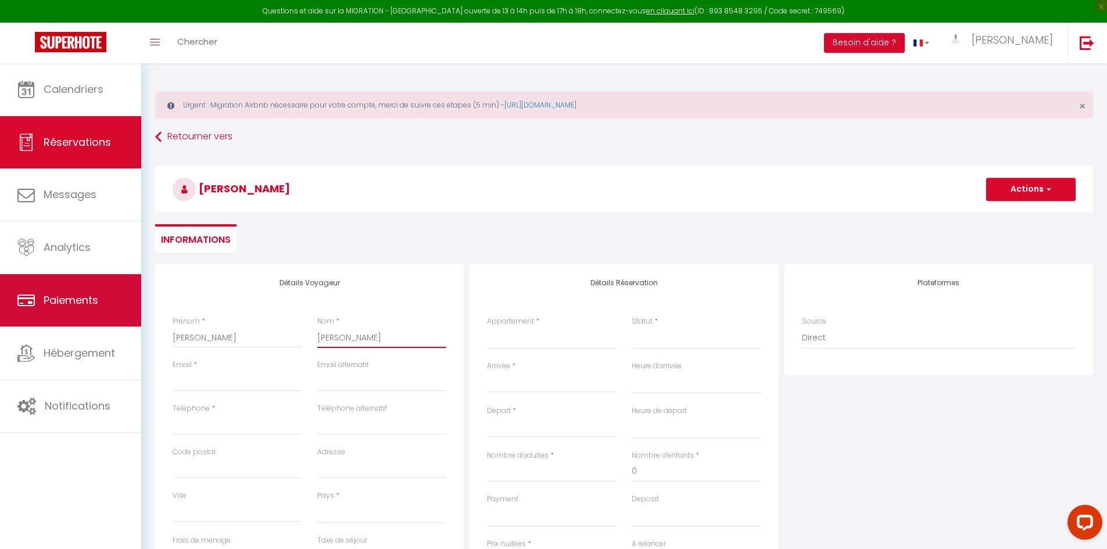
type input "[PERSON_NAME]"
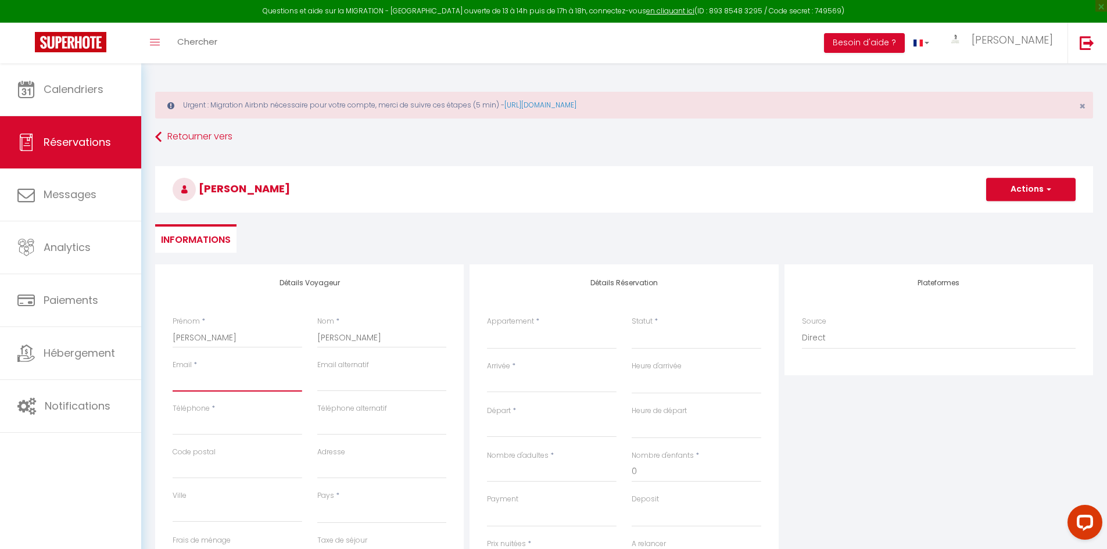
click at [200, 383] on input "Email client" at bounding box center [238, 381] width 130 height 21
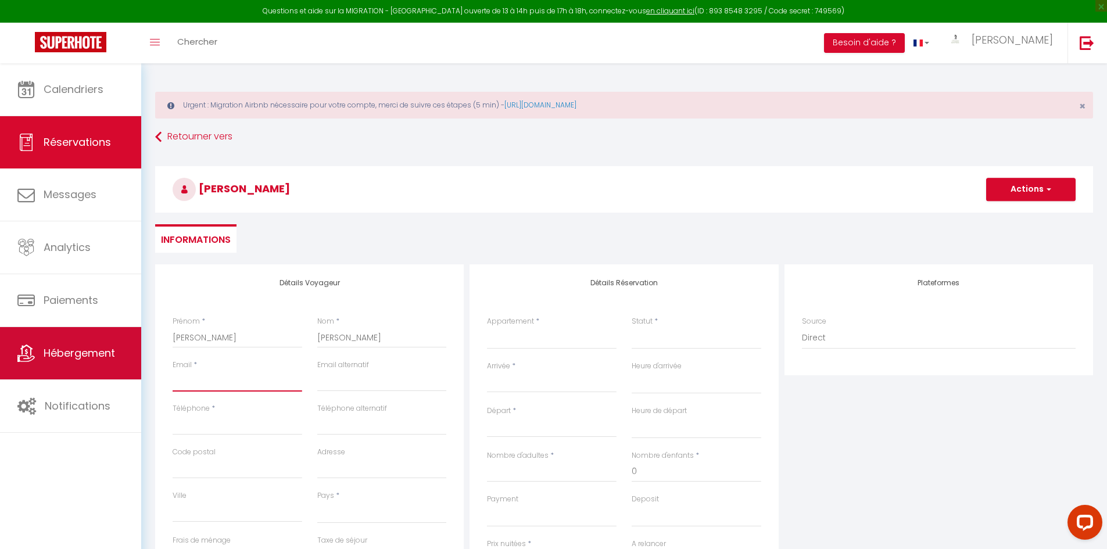
paste input "[EMAIL_ADDRESS][DOMAIN_NAME]"
type input "[EMAIL_ADDRESS][DOMAIN_NAME]"
select select
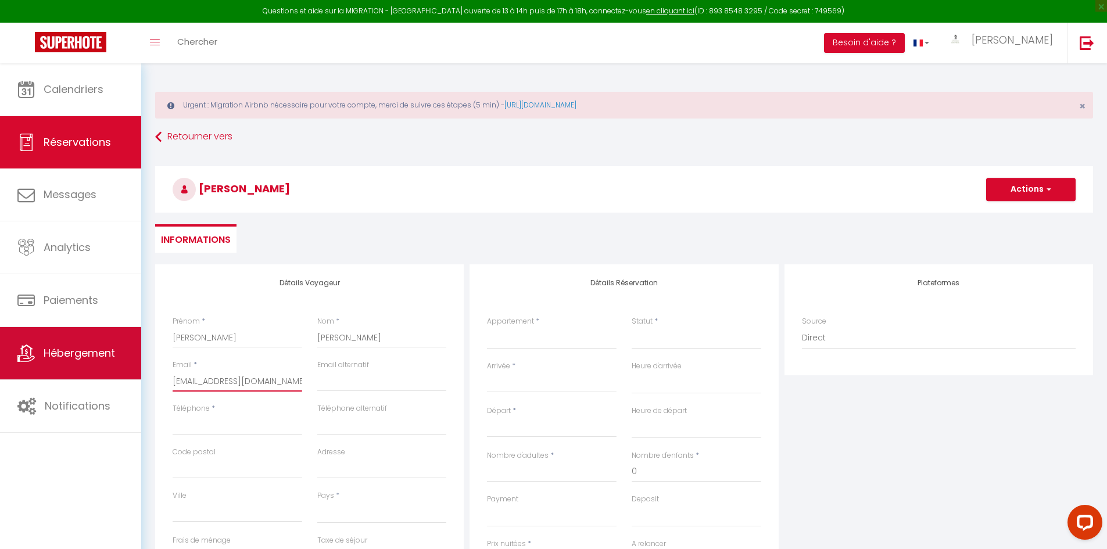
select select
checkbox input "false"
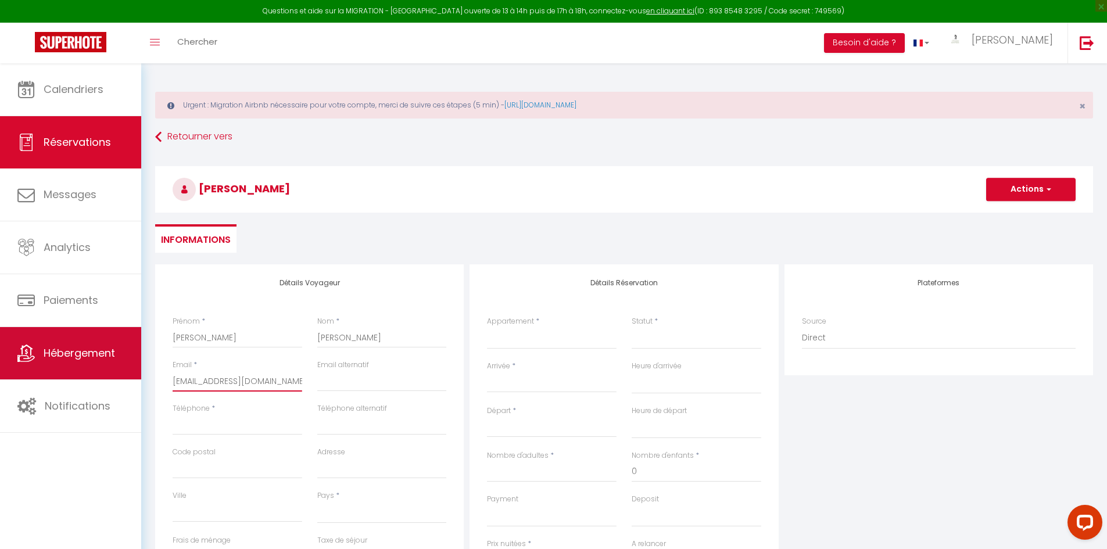
type input "[EMAIL_ADDRESS][DOMAIN_NAME]"
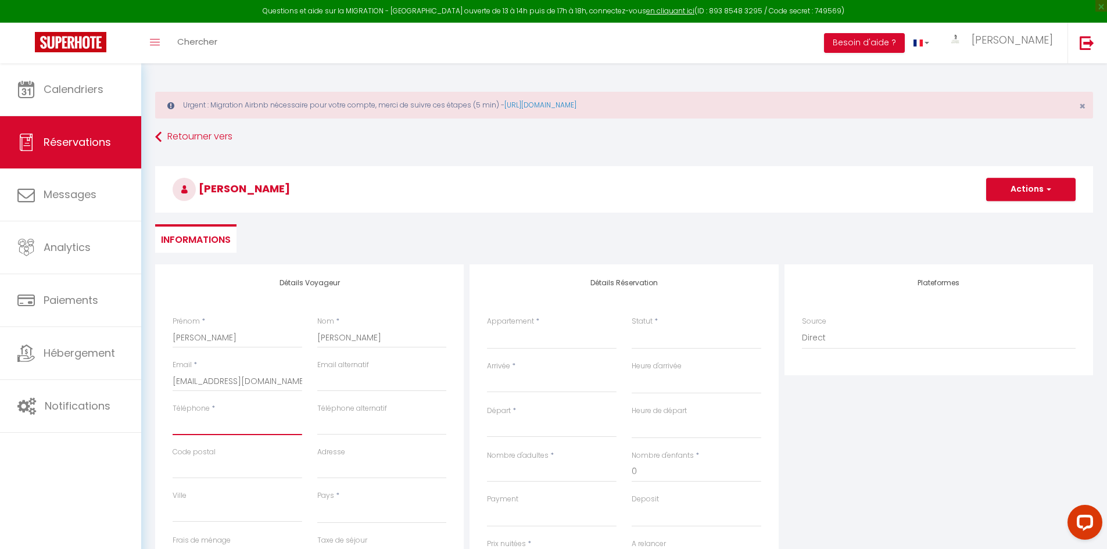
click at [196, 424] on input "Téléphone" at bounding box center [238, 424] width 130 height 21
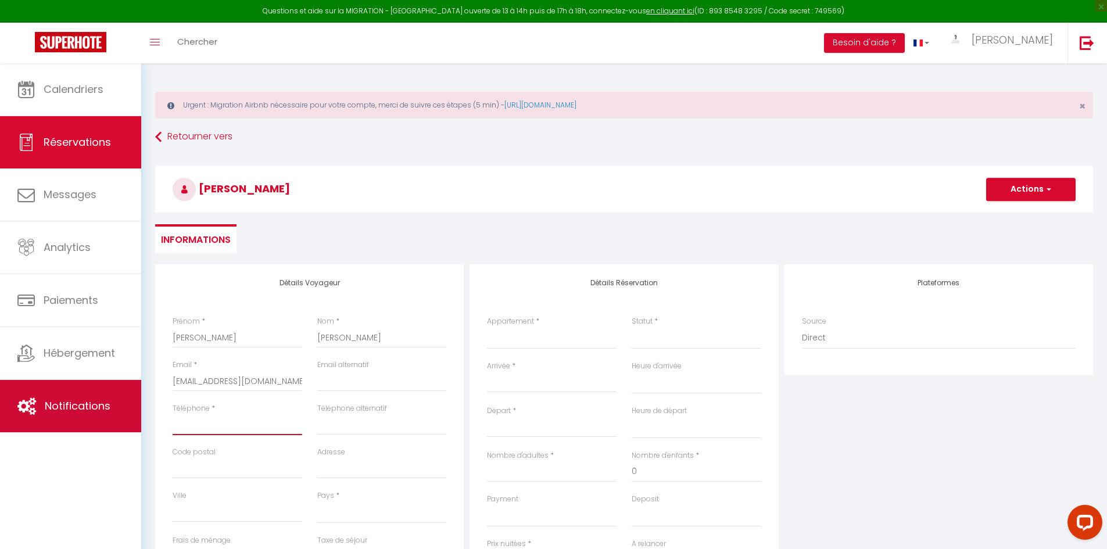
paste input "0649085462"
type input "0649085462"
select select
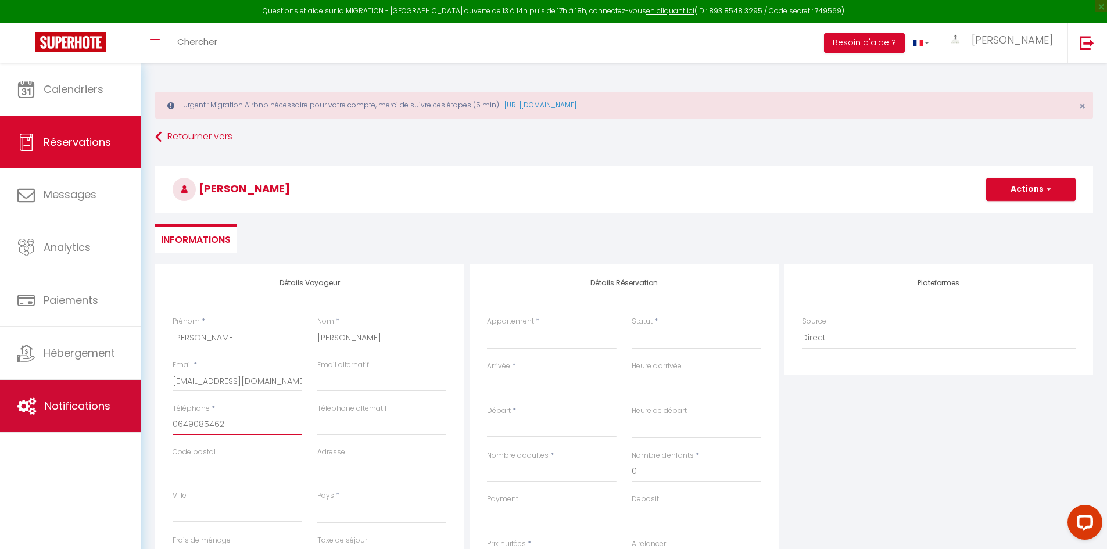
select select
checkbox input "false"
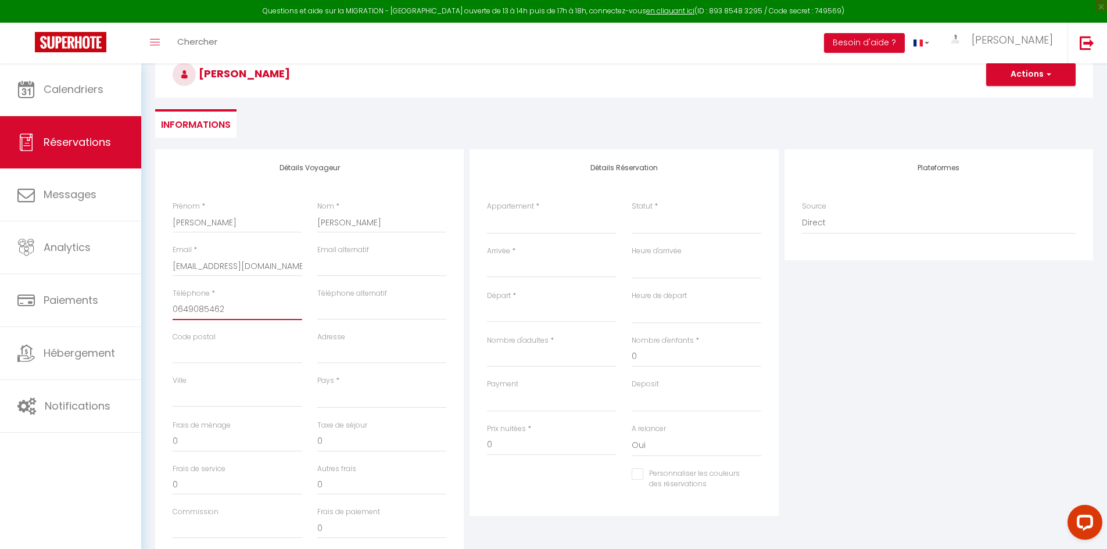
scroll to position [116, 0]
type input "0649085462"
click at [361, 401] on select "[GEOGRAPHIC_DATA] [GEOGRAPHIC_DATA] [GEOGRAPHIC_DATA] [GEOGRAPHIC_DATA] [GEOGRA…" at bounding box center [382, 396] width 130 height 22
select select "FR"
select select
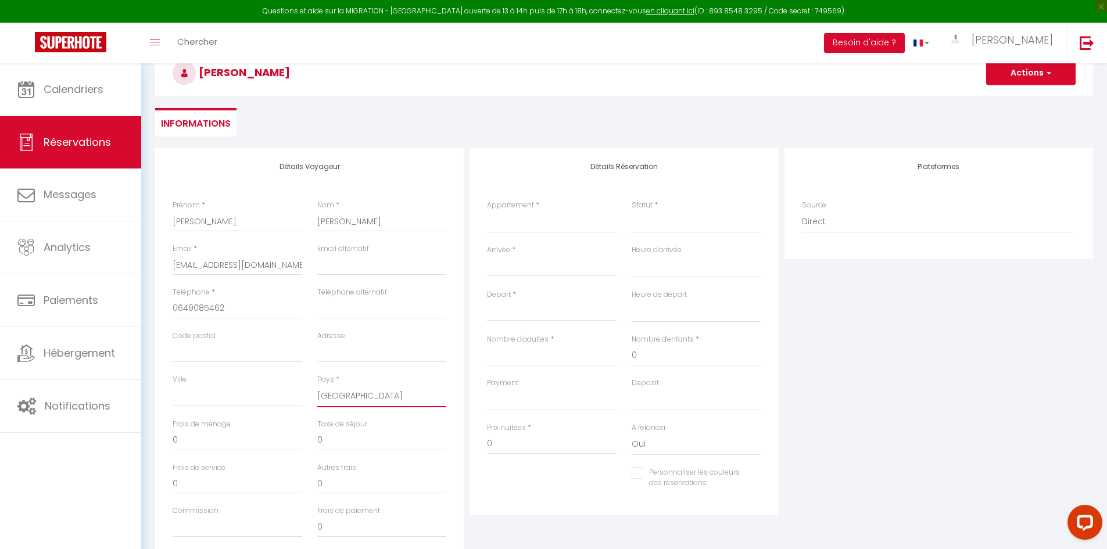
select select
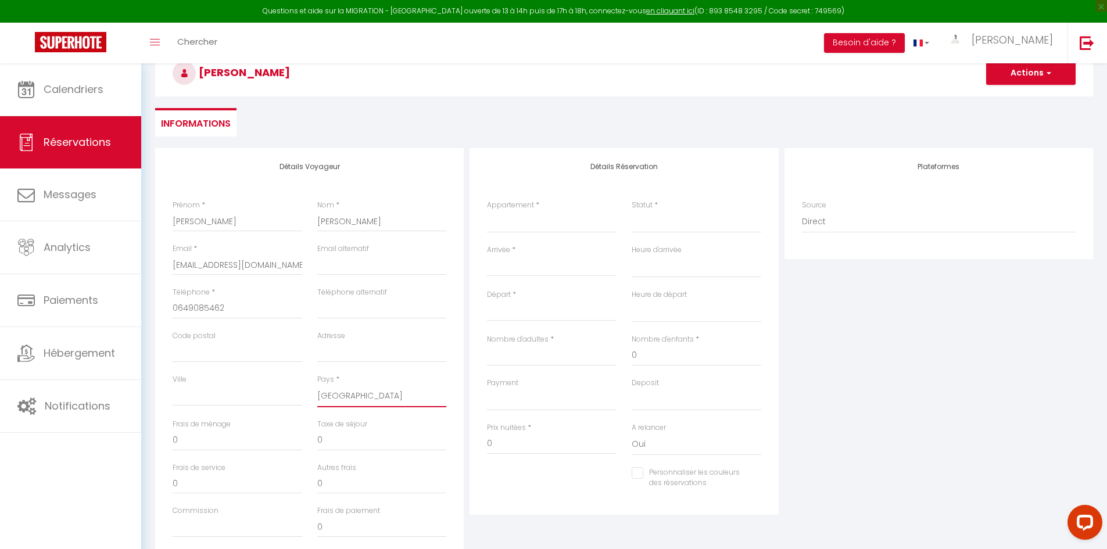
checkbox input "false"
drag, startPoint x: 361, startPoint y: 401, endPoint x: 279, endPoint y: 402, distance: 82.5
click at [361, 401] on select "[GEOGRAPHIC_DATA] [GEOGRAPHIC_DATA] [GEOGRAPHIC_DATA] [GEOGRAPHIC_DATA] [GEOGRA…" at bounding box center [382, 396] width 130 height 22
click at [550, 217] on select "Chambre 9 - Domaine de Bonaveau Domaine De Bonaveau - Piscine Chambre 1 - Domai…" at bounding box center [552, 222] width 130 height 22
select select "59645"
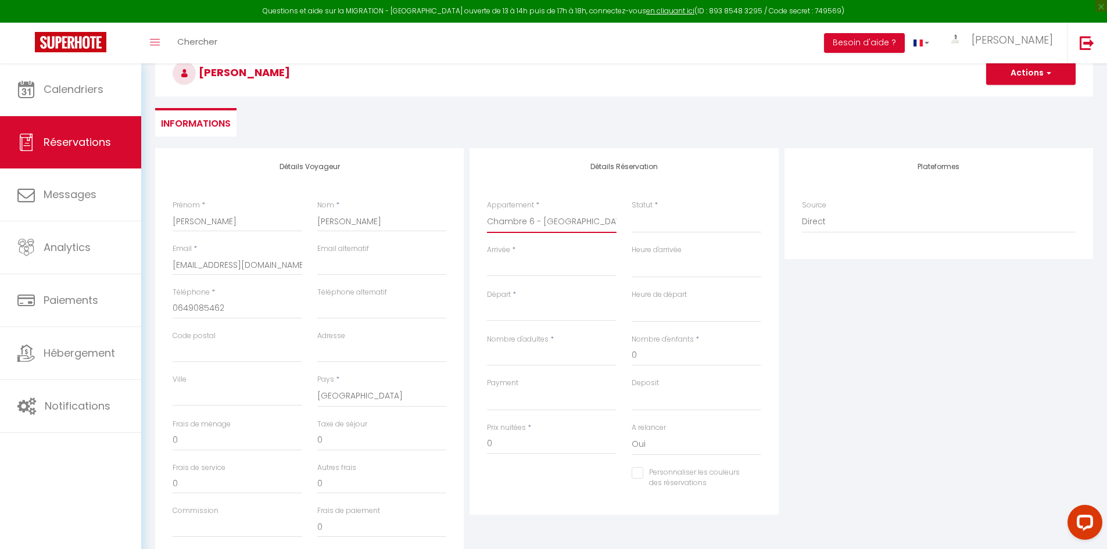
click at [487, 211] on select "Chambre 9 - Domaine de Bonaveau Domaine De Bonaveau - Piscine Chambre 1 - Domai…" at bounding box center [552, 222] width 130 height 22
select select
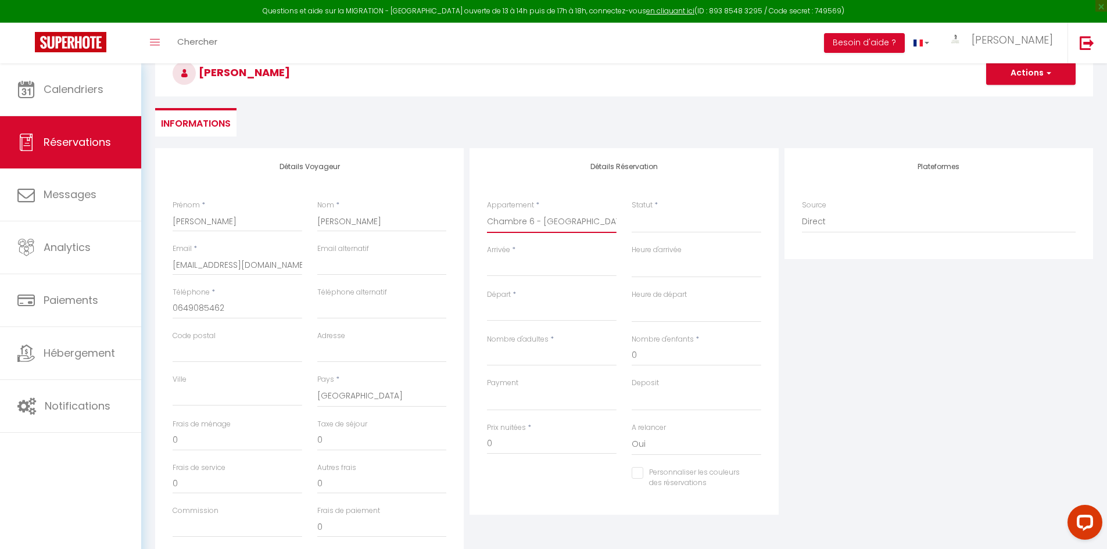
select select
checkbox input "false"
select select
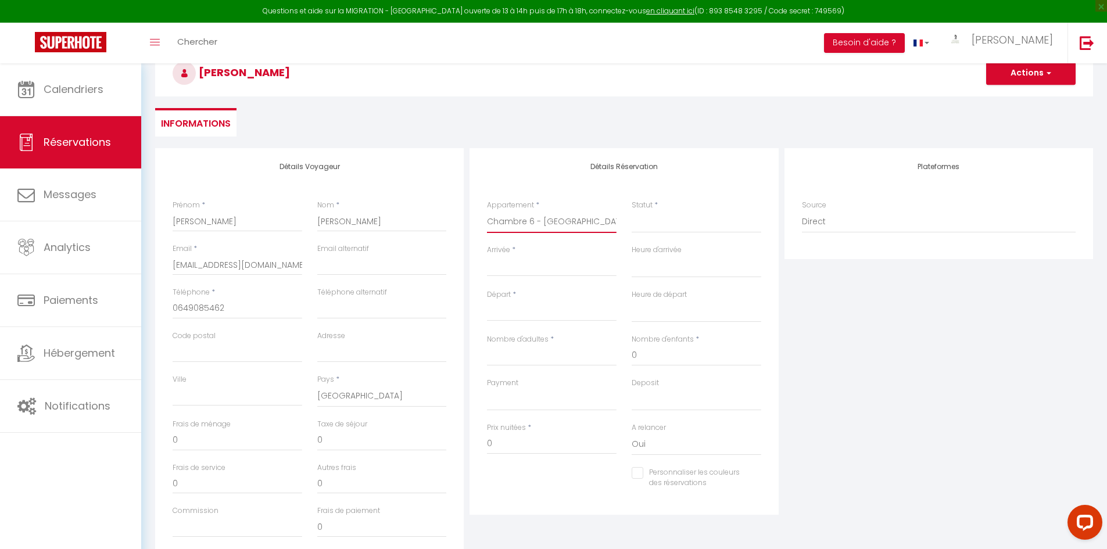
select select
checkbox input "false"
click at [657, 220] on select "Confirmé Non Confirmé Annulé Annulé par le voyageur No Show Request" at bounding box center [697, 222] width 130 height 22
select select "1"
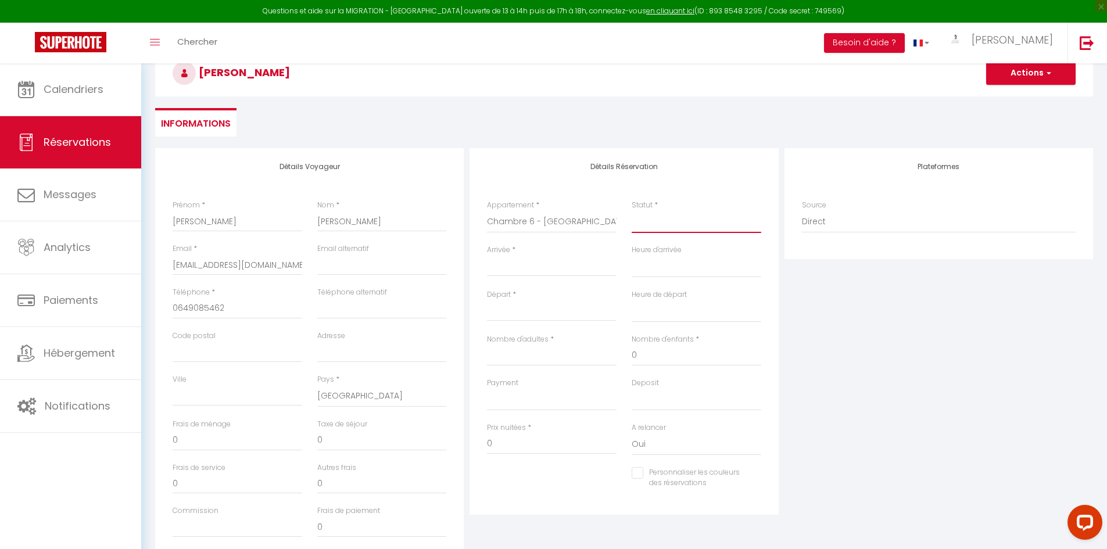
click at [632, 211] on select "Confirmé Non Confirmé Annulé Annulé par le voyageur No Show Request" at bounding box center [697, 222] width 130 height 22
select select
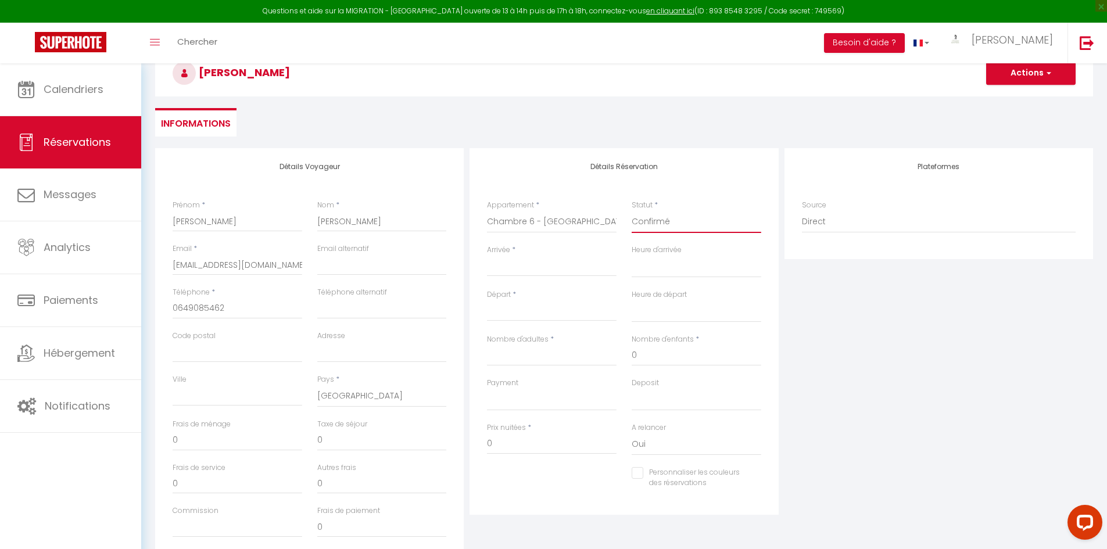
checkbox input "false"
click at [504, 270] on input "Arrivée" at bounding box center [552, 267] width 130 height 15
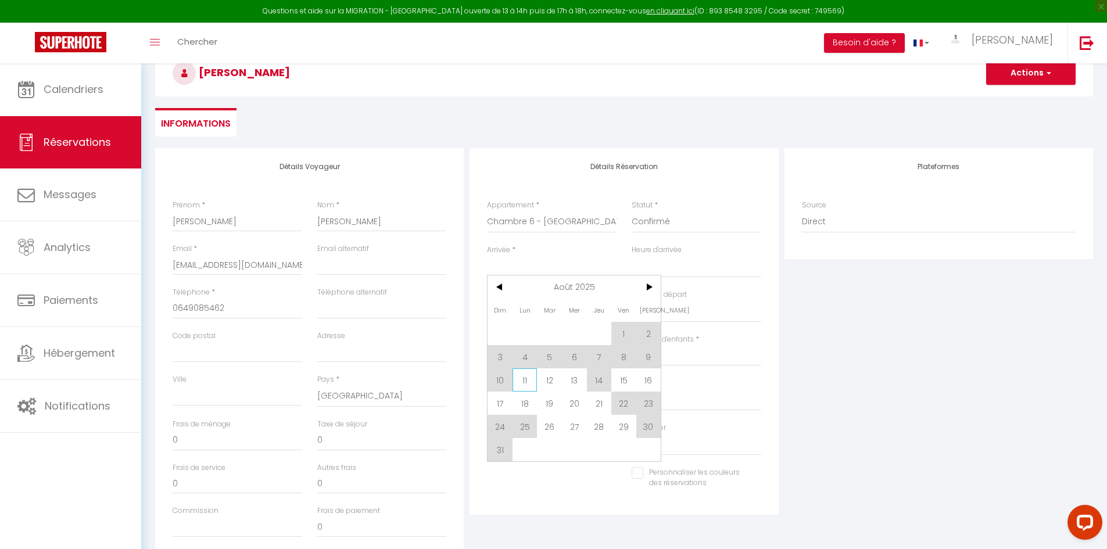
click at [529, 373] on span "11" at bounding box center [525, 379] width 25 height 23
type input "Lun 11 Août 2025"
select select
type input "[DATE] Août 2025"
select select
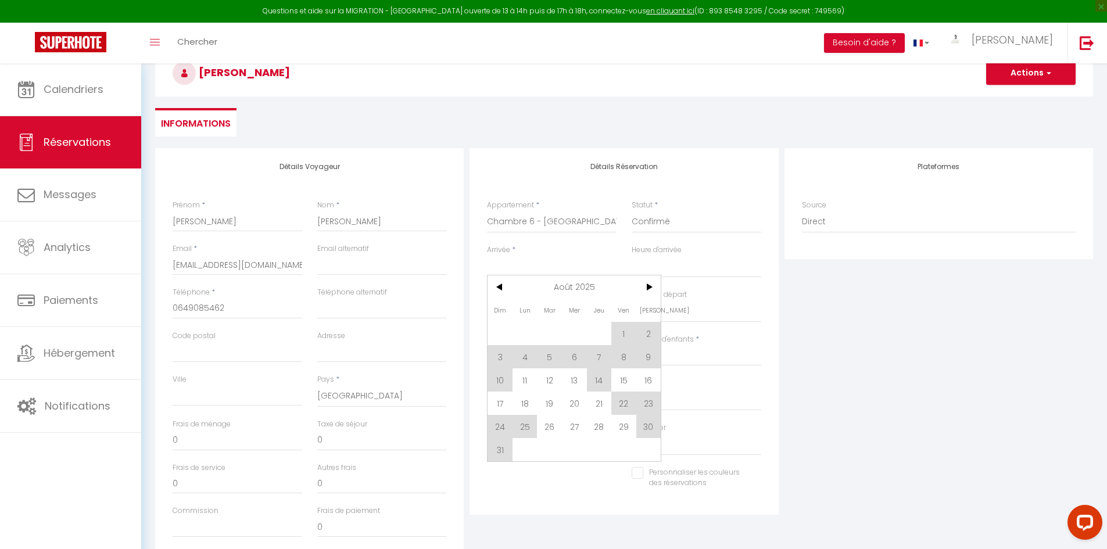
select select
checkbox input "false"
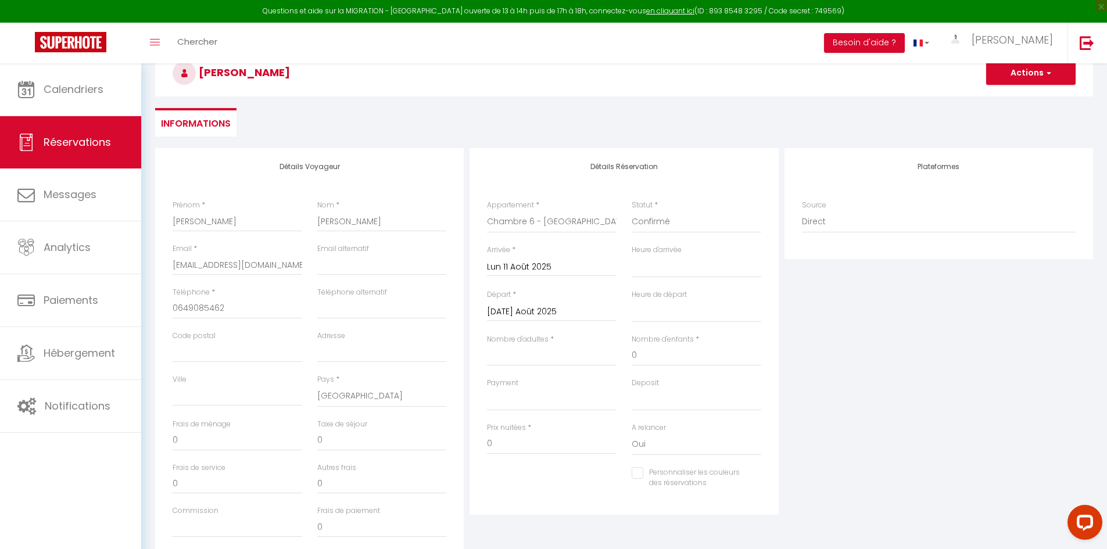
click at [551, 309] on input "[DATE] Août 2025" at bounding box center [552, 311] width 130 height 15
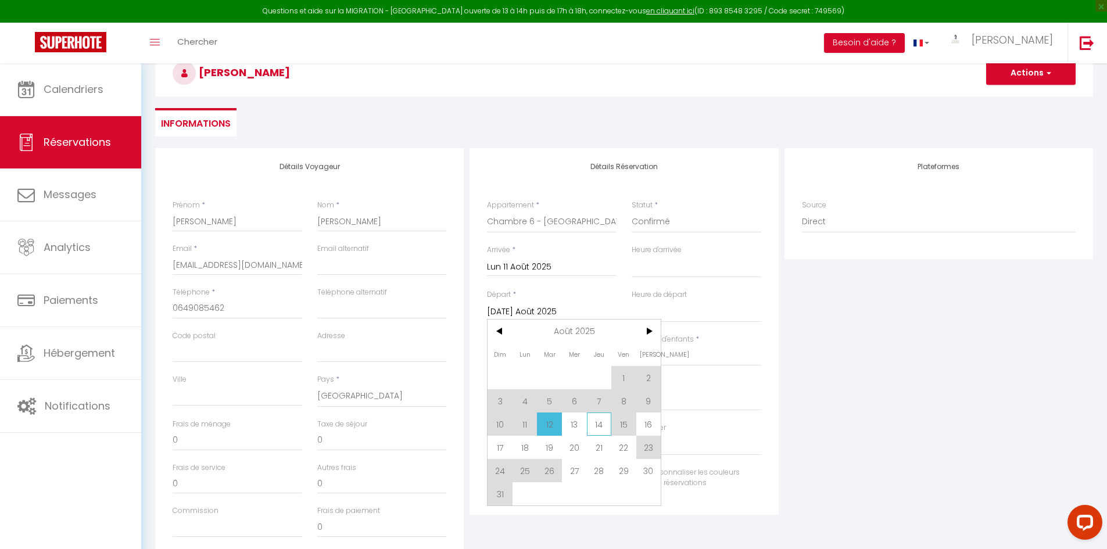
click at [603, 429] on span "14" at bounding box center [599, 424] width 25 height 23
select select
type input "[DEMOGRAPHIC_DATA] 14 Août 2025"
select select
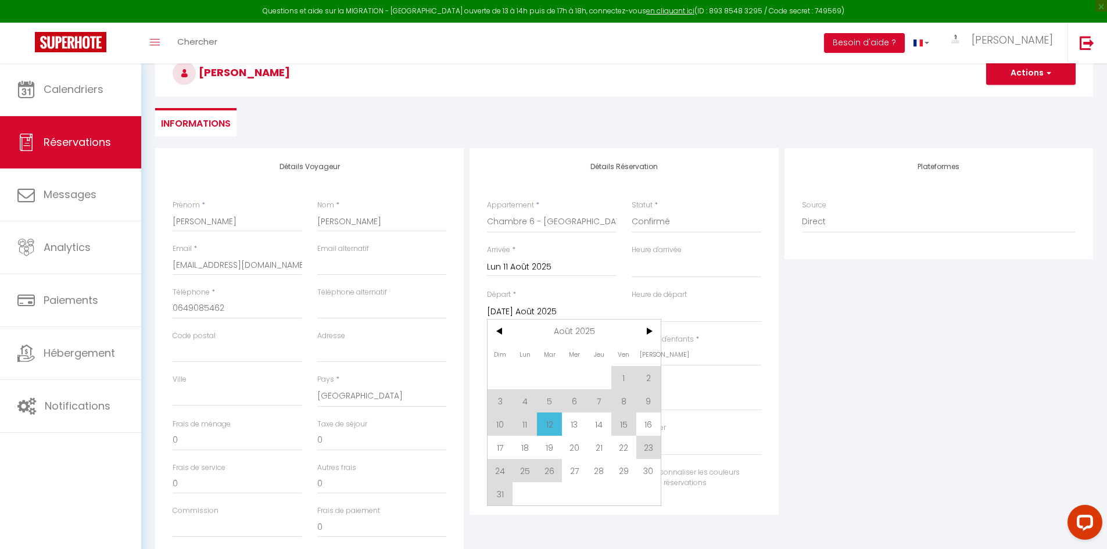
select select
checkbox input "false"
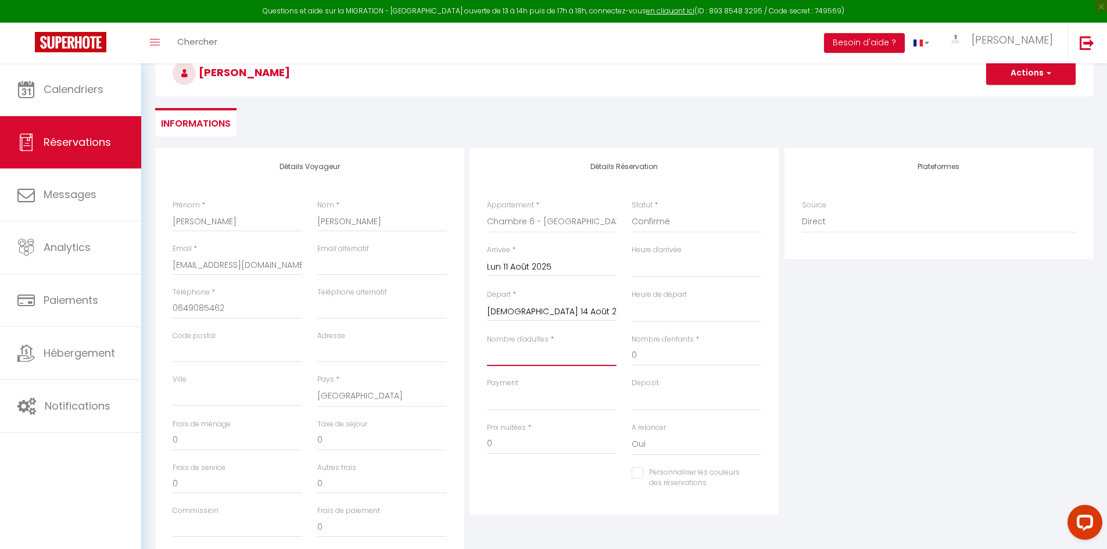
click at [515, 355] on input "Nombre d'adultes" at bounding box center [552, 355] width 130 height 21
type input "2"
select select
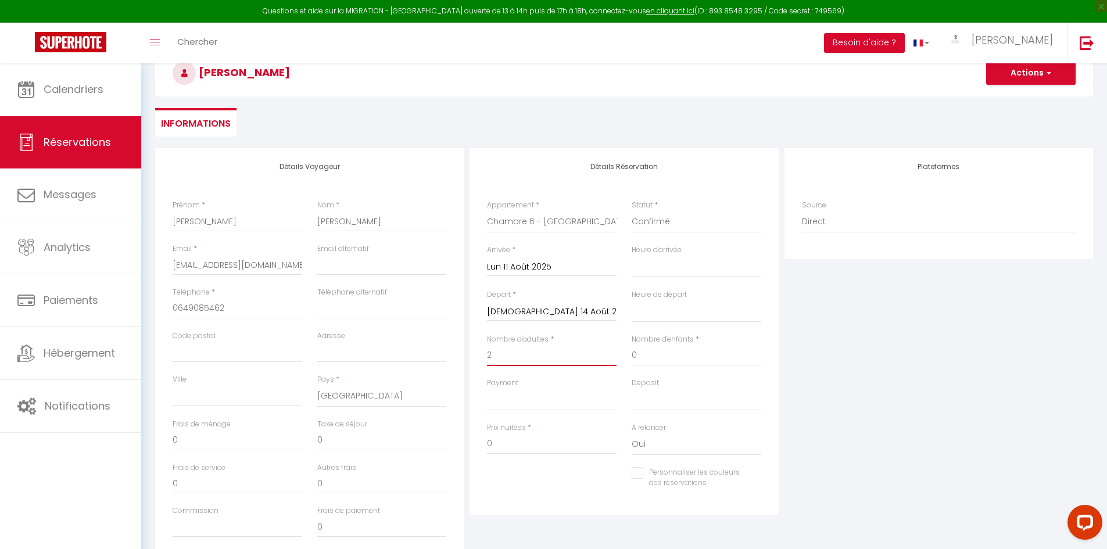
select select
checkbox input "false"
type input "12"
select select
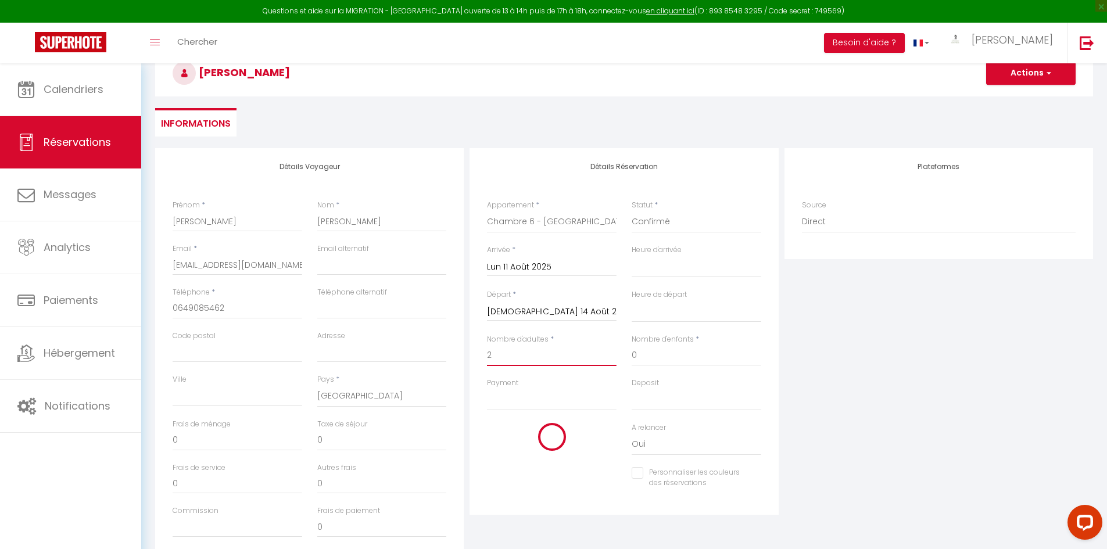
select select
type input "883"
checkbox input "false"
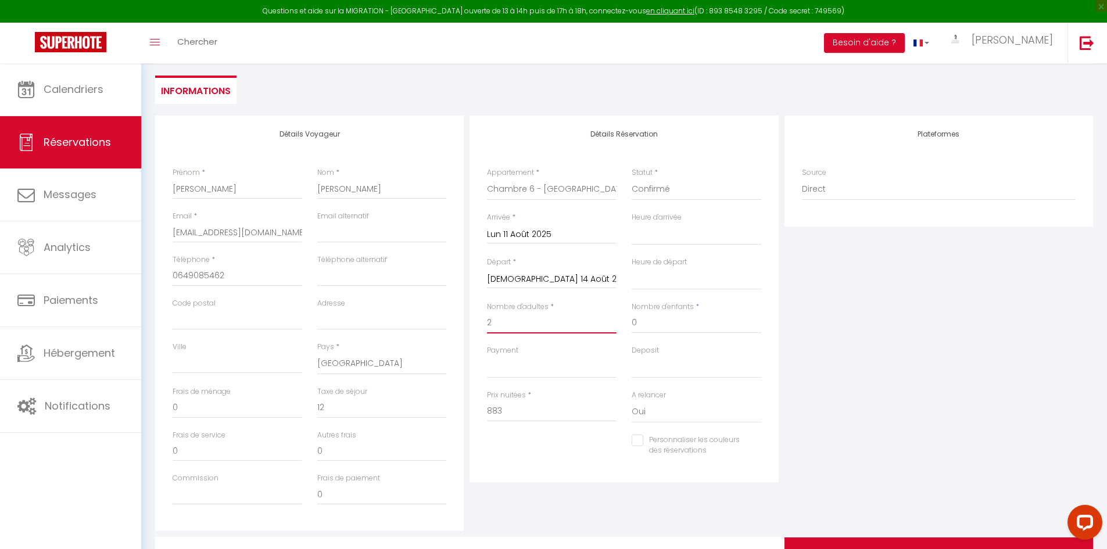
scroll to position [38, 0]
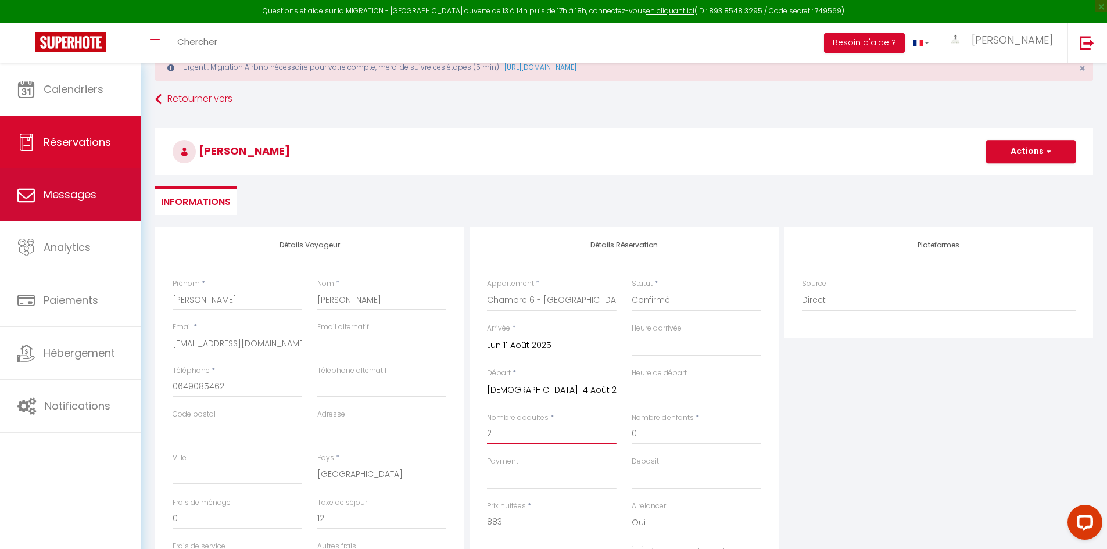
type input "2"
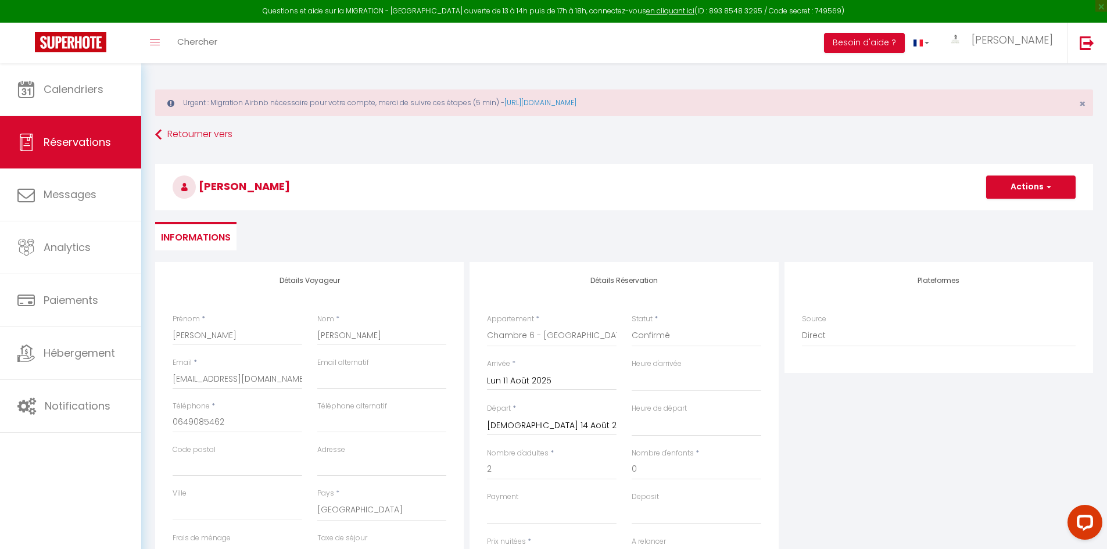
scroll to position [0, 0]
click at [1015, 192] on button "Actions" at bounding box center [1030, 189] width 89 height 23
click at [1002, 214] on link "Enregistrer" at bounding box center [1019, 214] width 92 height 15
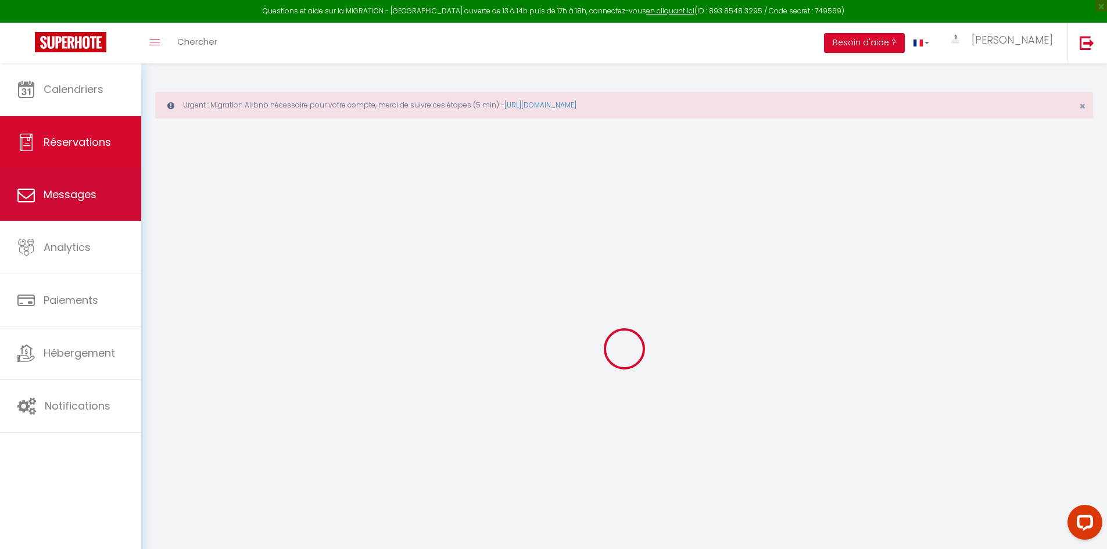
select select "not_cancelled"
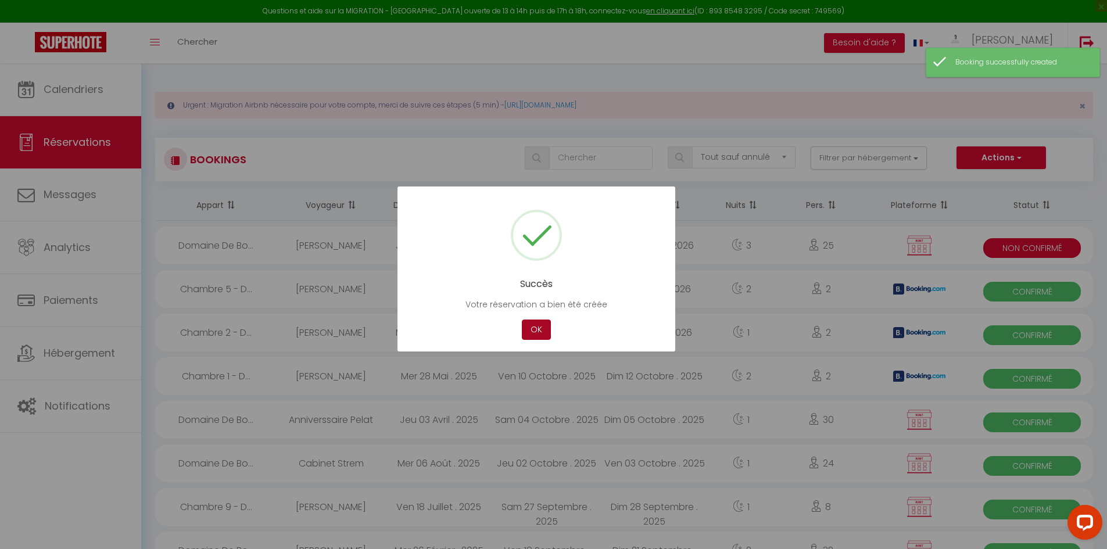
drag, startPoint x: 540, startPoint y: 322, endPoint x: 510, endPoint y: 316, distance: 31.3
click at [540, 322] on button "OK" at bounding box center [536, 330] width 29 height 20
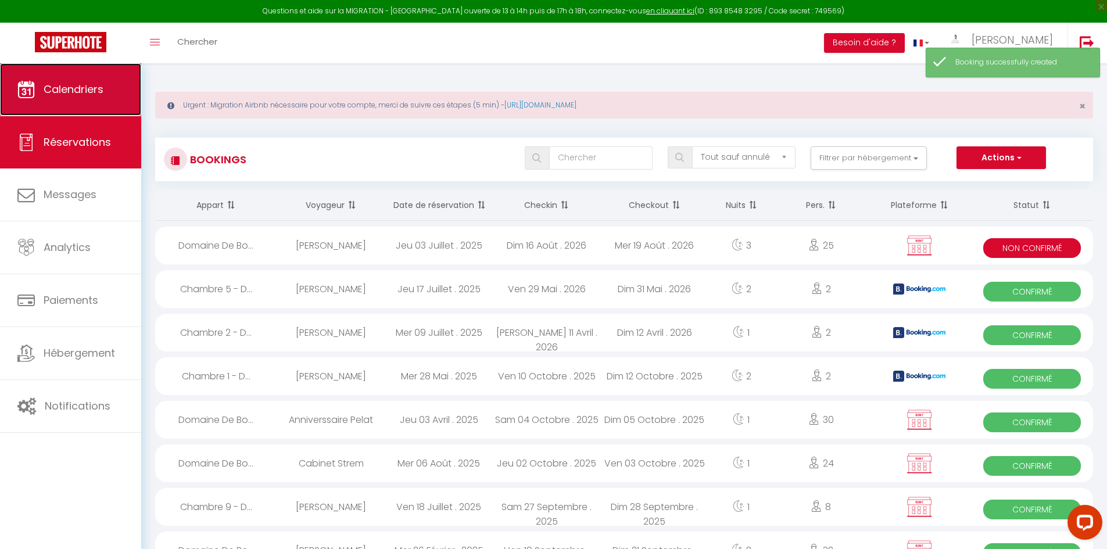
click at [78, 103] on link "Calendriers" at bounding box center [70, 89] width 141 height 52
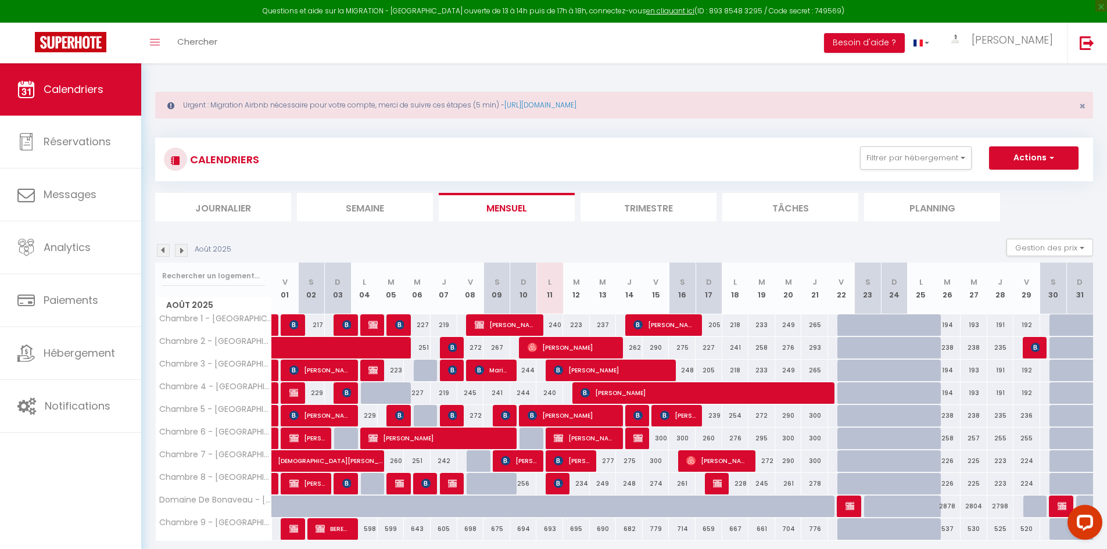
click at [163, 252] on img at bounding box center [163, 250] width 13 height 13
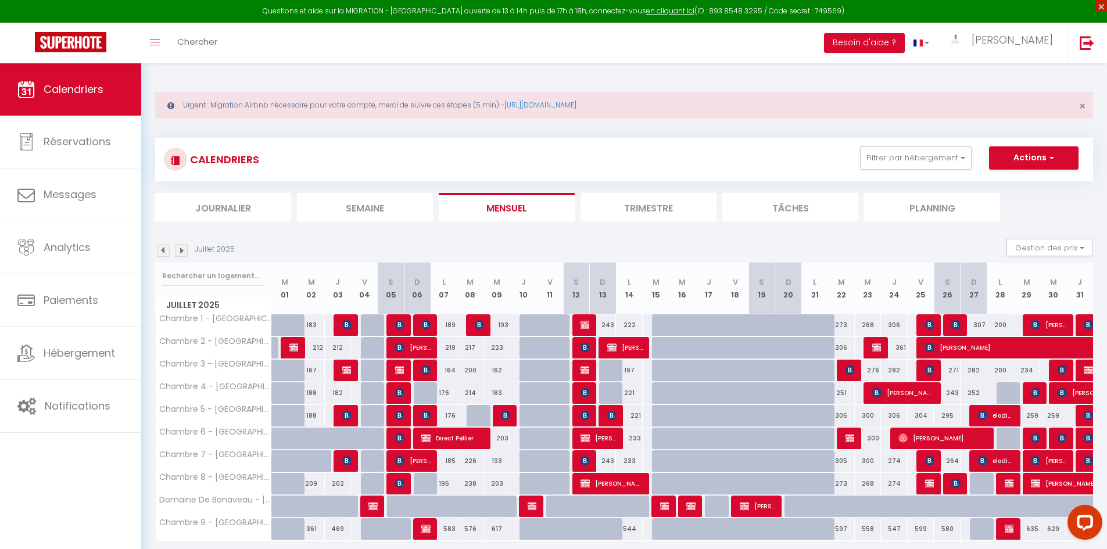
click at [1101, 6] on span "×" at bounding box center [1101, 6] width 12 height 12
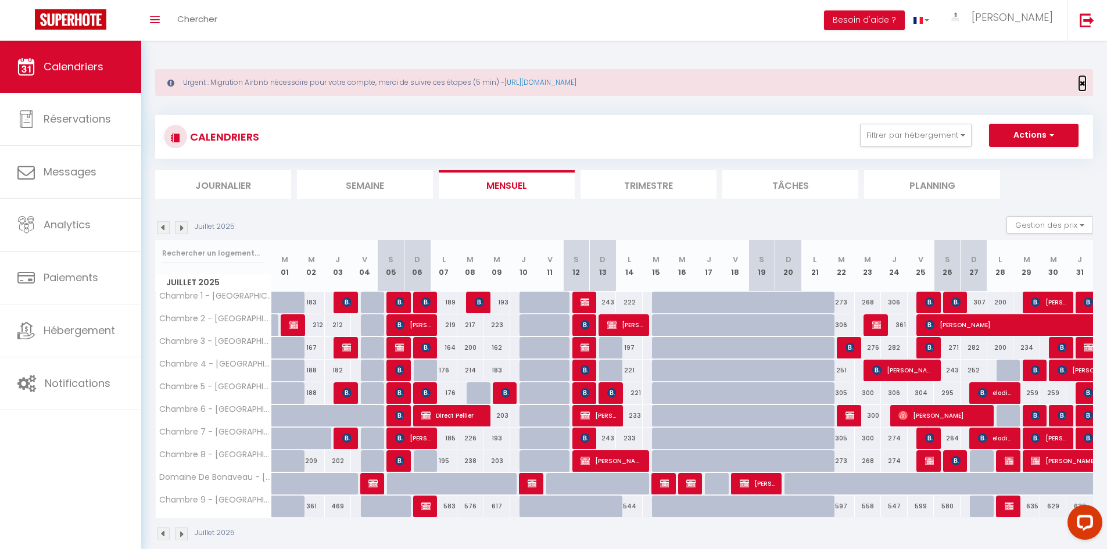
click at [1079, 81] on span "×" at bounding box center [1082, 83] width 6 height 15
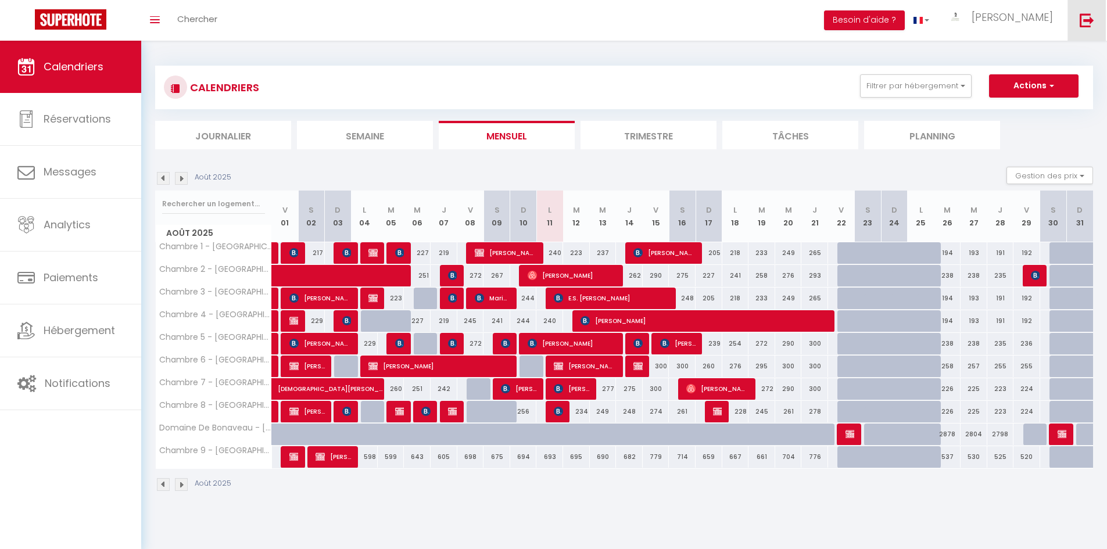
click at [1093, 19] on img at bounding box center [1087, 20] width 15 height 15
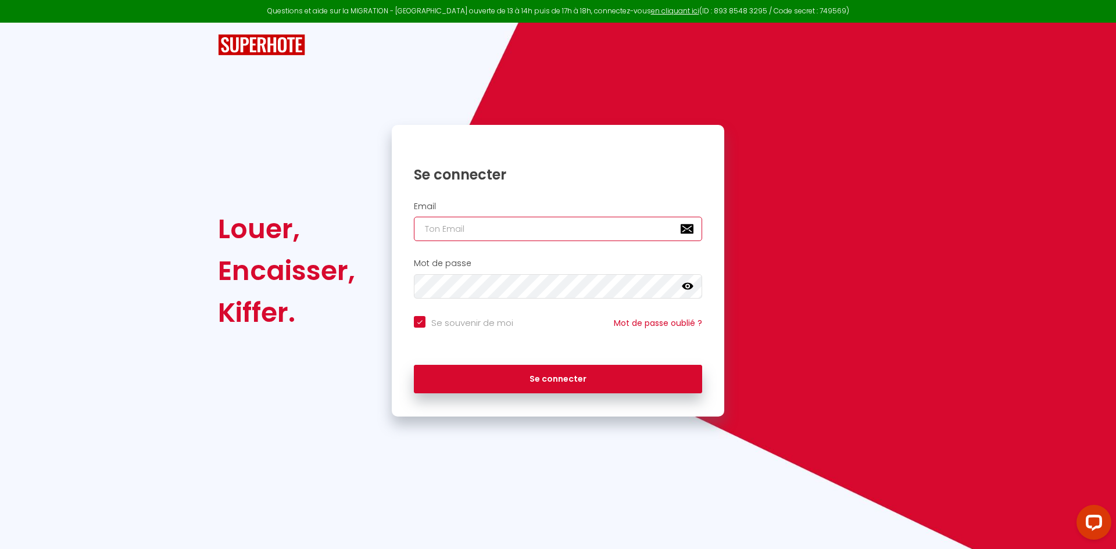
type input "[EMAIL_ADDRESS][DOMAIN_NAME]"
checkbox input "true"
click at [506, 220] on input "[EMAIL_ADDRESS][DOMAIN_NAME]" at bounding box center [558, 229] width 288 height 24
type input "homely.vbne@outlook.fr"
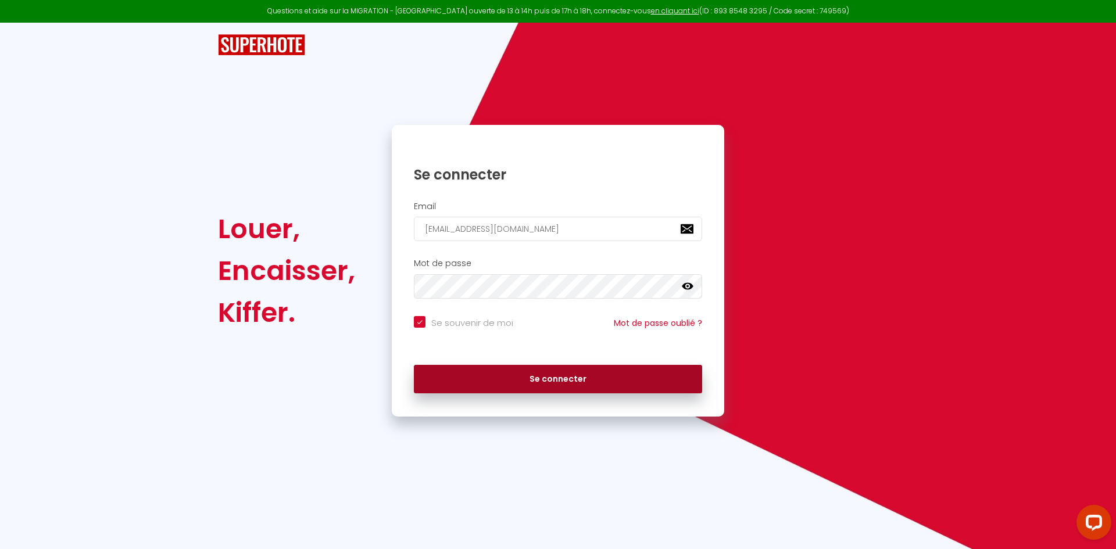
click at [522, 375] on button "Se connecter" at bounding box center [558, 379] width 288 height 29
checkbox input "true"
